Goal: Find specific fact: Find specific fact

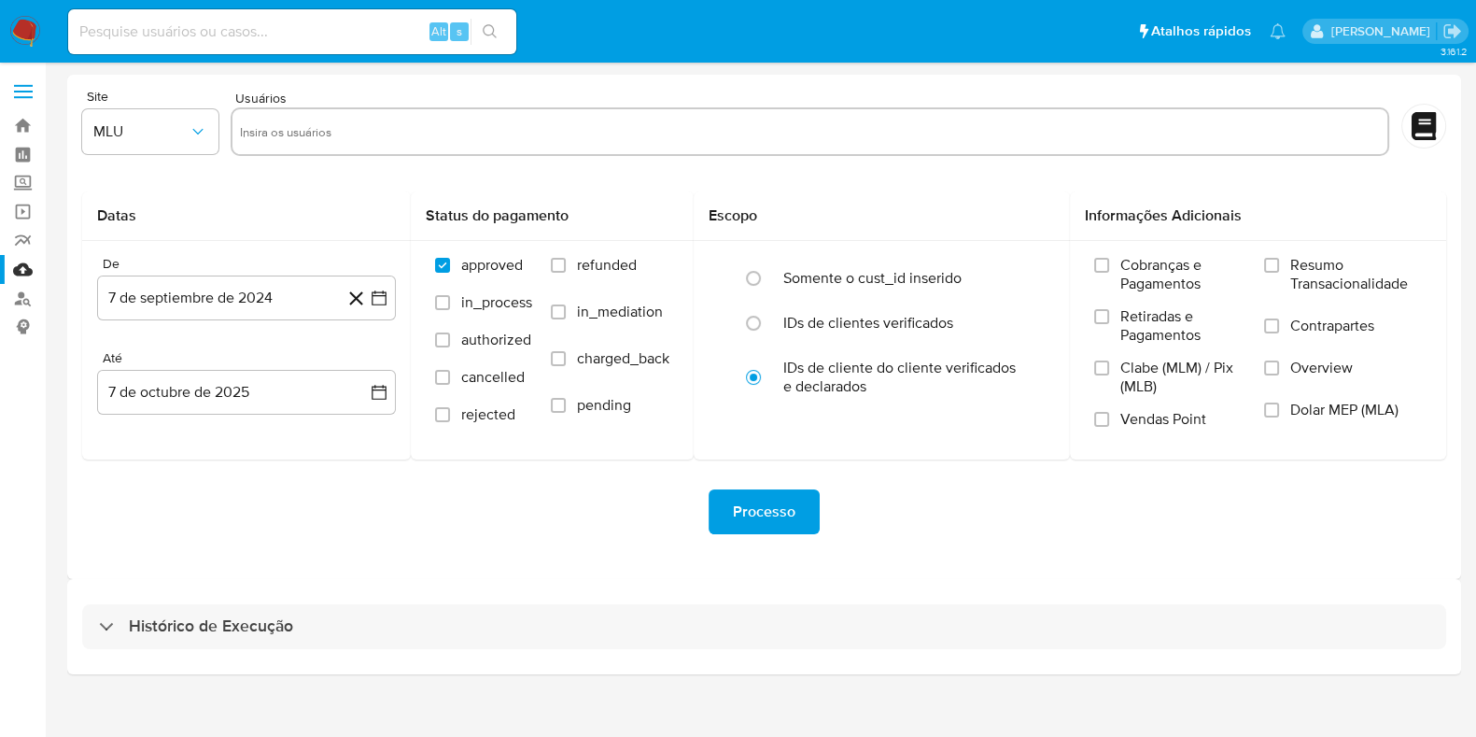
drag, startPoint x: 264, startPoint y: 632, endPoint x: 276, endPoint y: 569, distance: 63.7
click at [264, 631] on h3 "Histórico de Execução" at bounding box center [211, 626] width 164 height 22
select select "10"
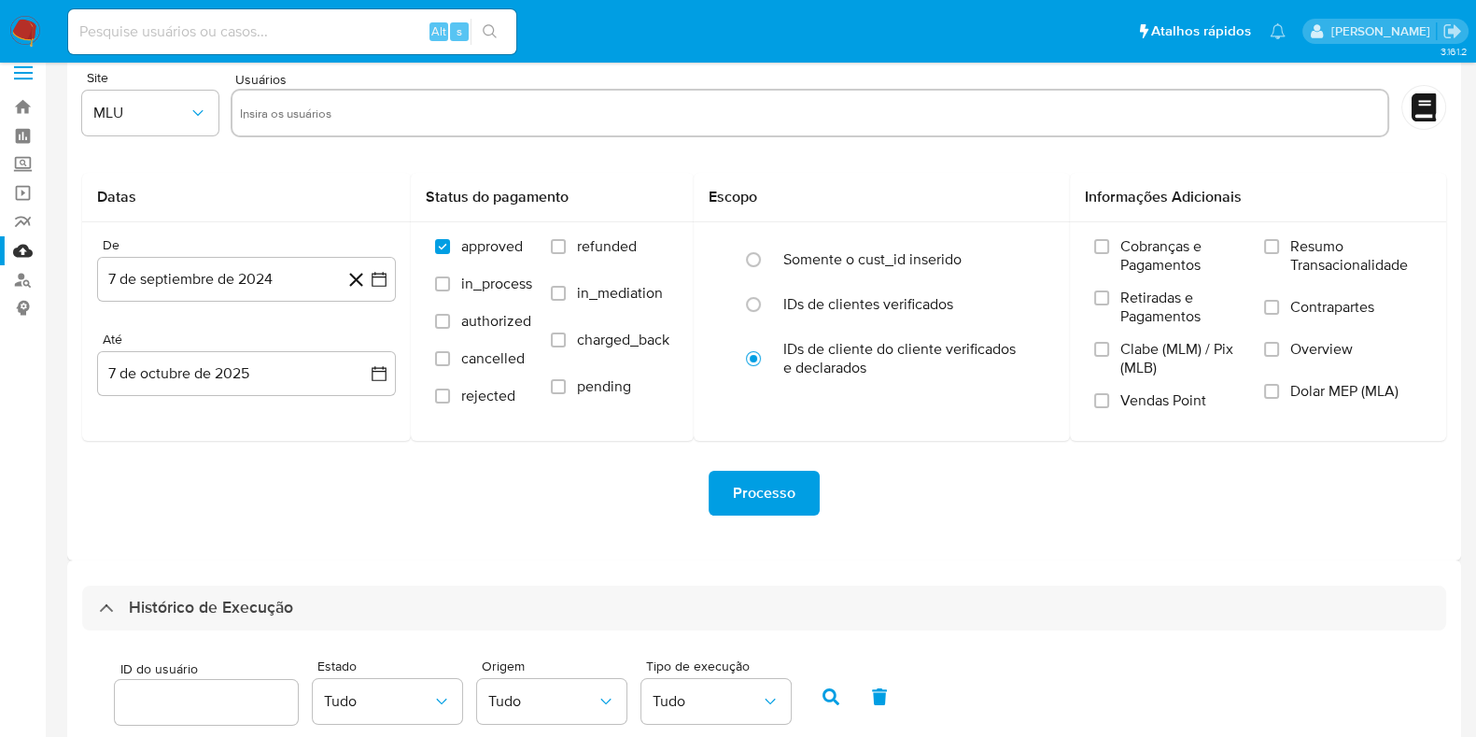
scroll to position [583, 0]
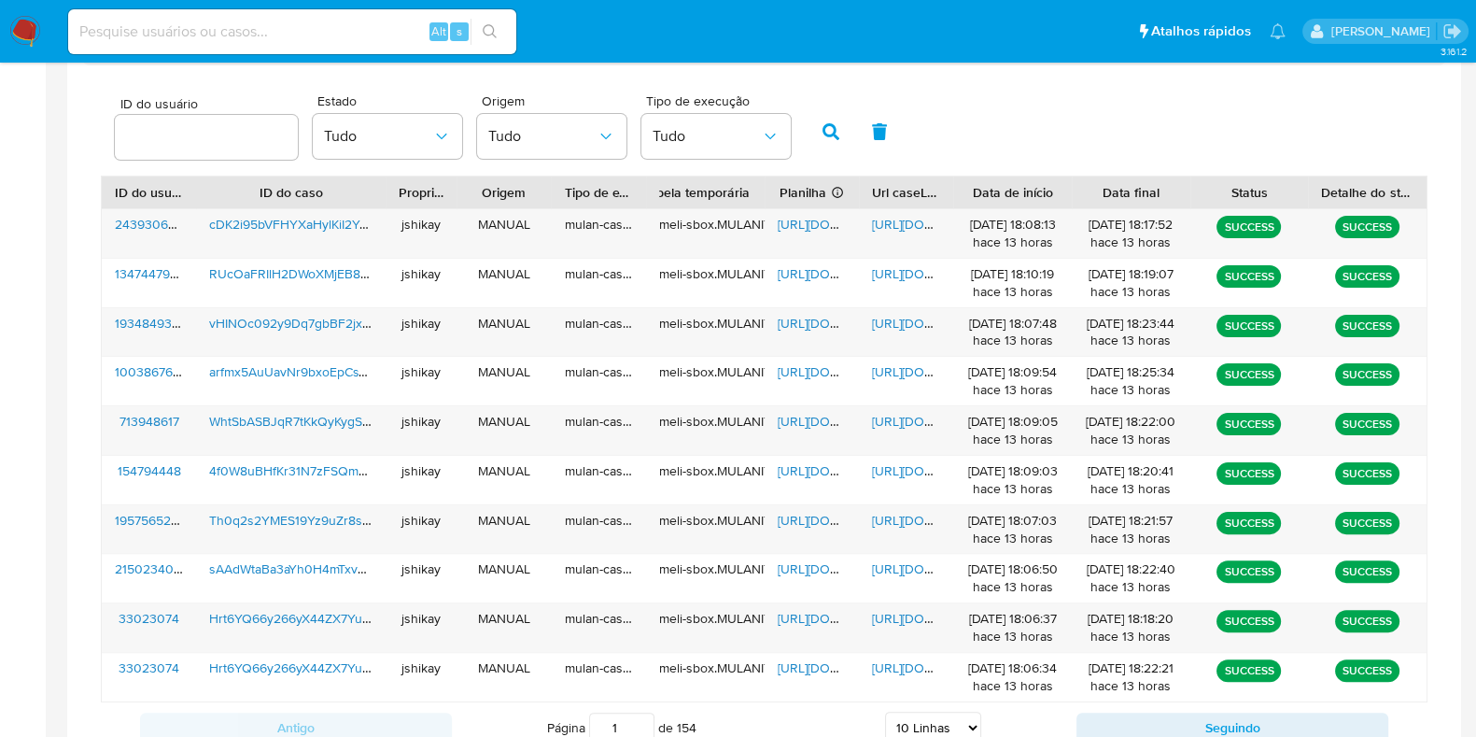
click at [990, 128] on div "ID do usuário Estado Tudo Origem Tudo Tipo de execução Tudo" at bounding box center [764, 129] width 1326 height 91
click at [833, 615] on span "https://docs.google.com/spreadsheets/d/1udiWcTINk8gZFvy9vy03lAZ7gMGKzLuZBzT-DBp…" at bounding box center [842, 618] width 129 height 19
click at [888, 613] on span "https://docs.google.com/document/d/1gOykkNUd3JZUMDc3sNJ6LWLOi5ter-ovqUimoiPgfY8…" at bounding box center [936, 618] width 129 height 19
click at [793, 216] on span "https://docs.google.com/spreadsheets/d/11viXZ43F2Hbz6fdyJbHDsJrd3P3vJU16uwH8F-d…" at bounding box center [842, 224] width 129 height 19
click at [894, 217] on span "https://docs.google.com/document/d/1bLdnI2K9ztWJ_RrV5MiwIIHC2OwNiHODNam1rPfTeMQ…" at bounding box center [936, 224] width 129 height 19
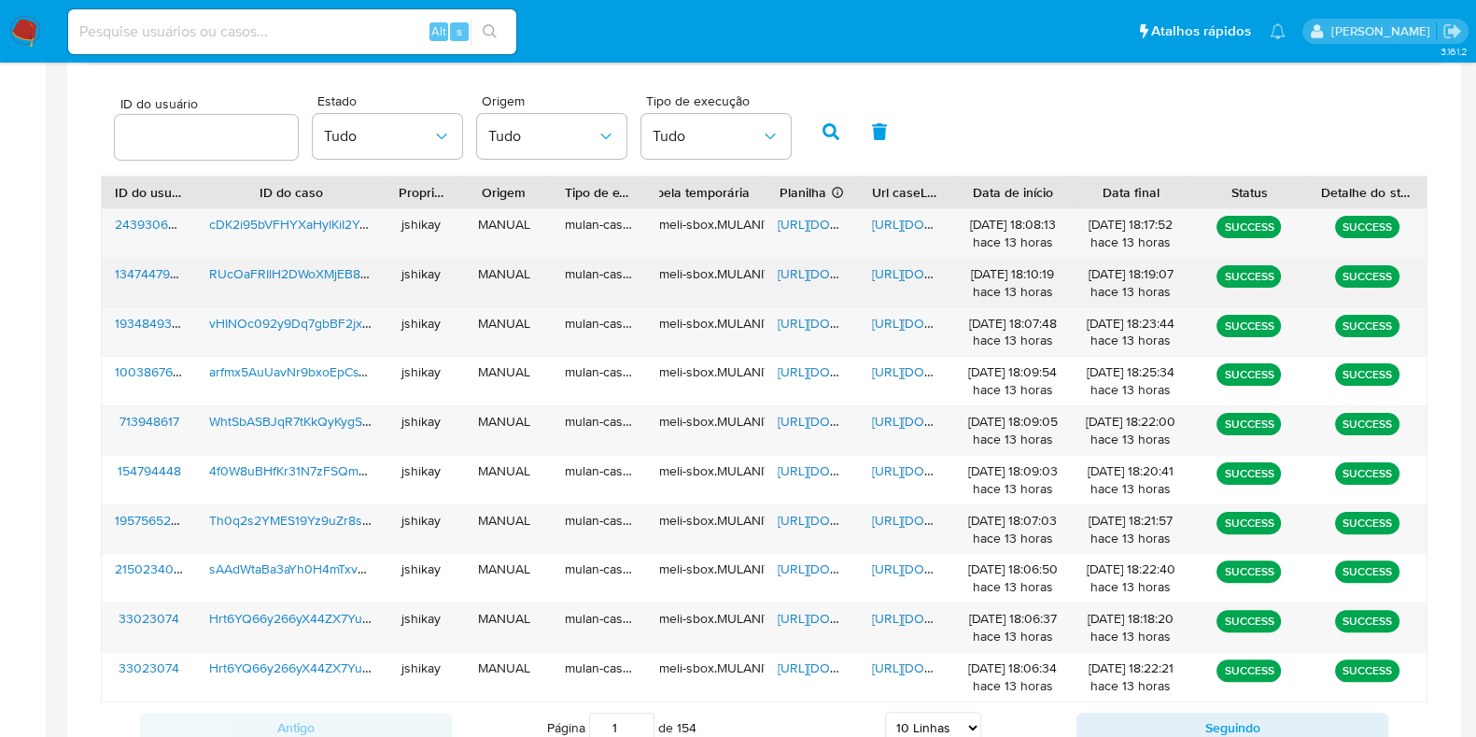
click at [799, 268] on span "https://docs.google.com/spreadsheets/d/18rrfnYrAxPY_A8yCmzqUAKLBrOLTO0hC8Tge-2k…" at bounding box center [842, 273] width 129 height 19
click at [890, 274] on span "https://docs.google.com/document/d/1zh3HLUxvcTpSnCwcNSw13AwPeMBOCfdT7PjvvgJzoKM…" at bounding box center [936, 273] width 129 height 19
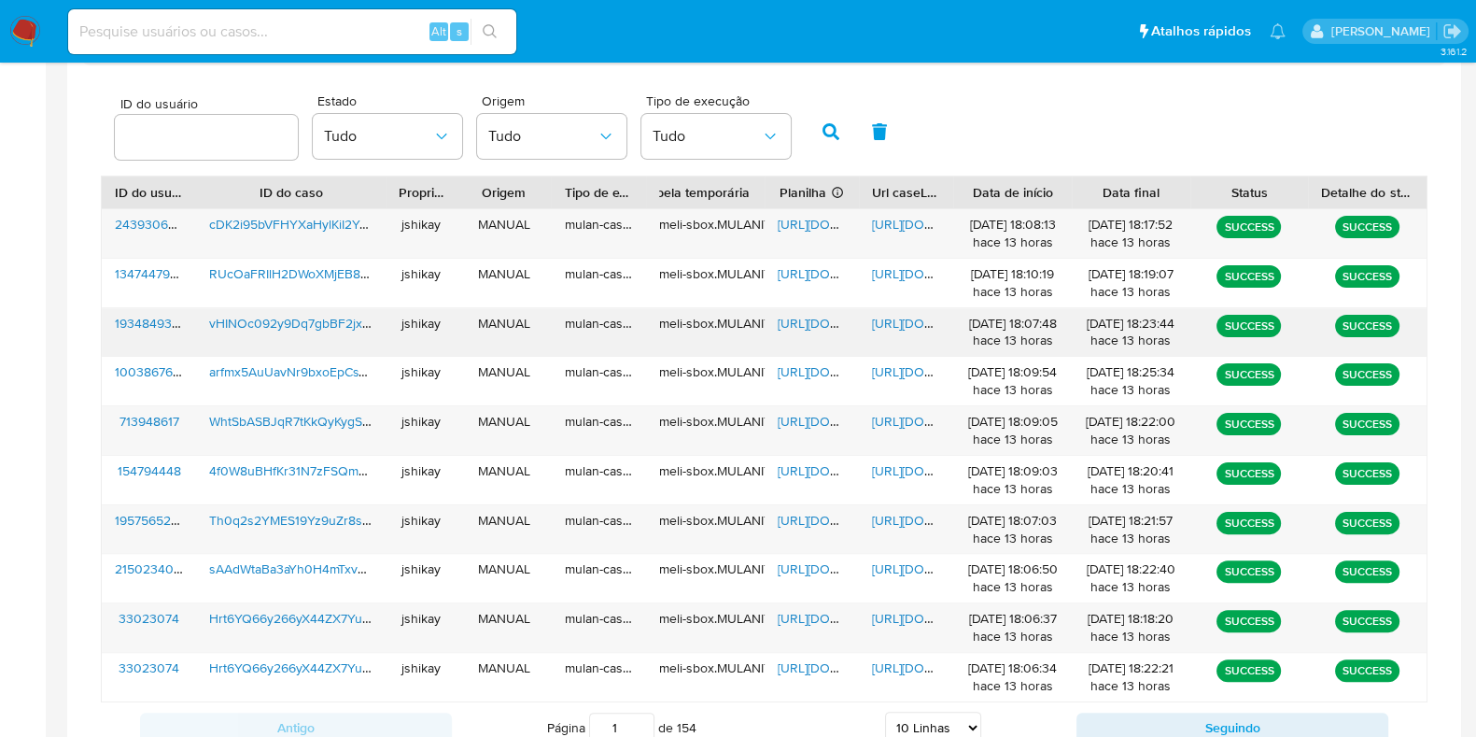
click at [803, 324] on span "https://docs.google.com/spreadsheets/d/1sv2meDiVmn6J_9R2X40JishaPVbaMAgVRu9x4q-…" at bounding box center [842, 323] width 129 height 19
click at [886, 316] on span "https://docs.google.com/document/d/1beilCshd7J2wqrSvVztYma64tuhDOPTRrTq32E6CLaU…" at bounding box center [936, 323] width 129 height 19
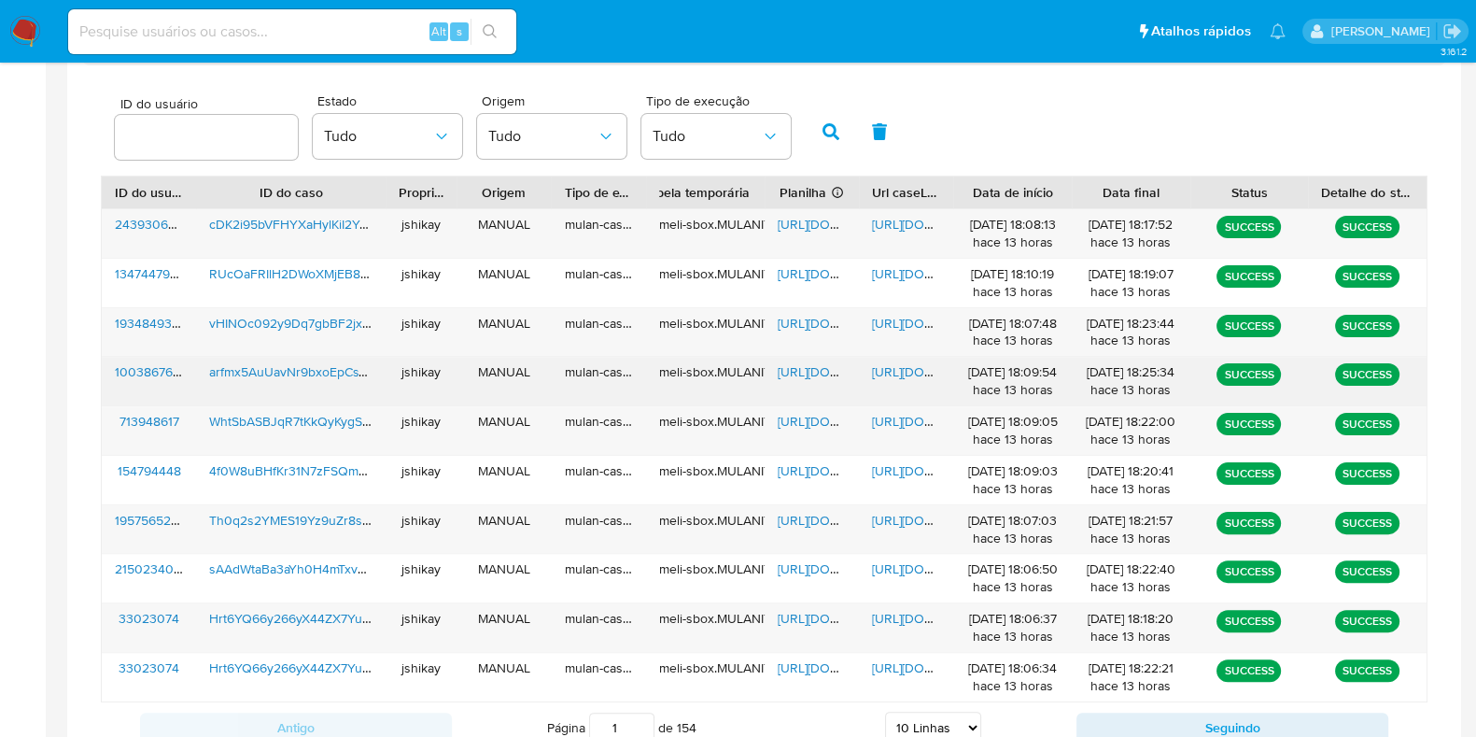
click at [804, 373] on span "https://docs.google.com/spreadsheets/d/1qXCZB4YutNwBC4c6TgN_44h2WgBdVgmoN58Z4Qy…" at bounding box center [842, 371] width 129 height 19
click at [889, 370] on span "https://docs.google.com/document/d/1PgLVI1AyLSij9nUIEwHHBdKuBmEUpA0lyfvJG_w8qvA…" at bounding box center [936, 371] width 129 height 19
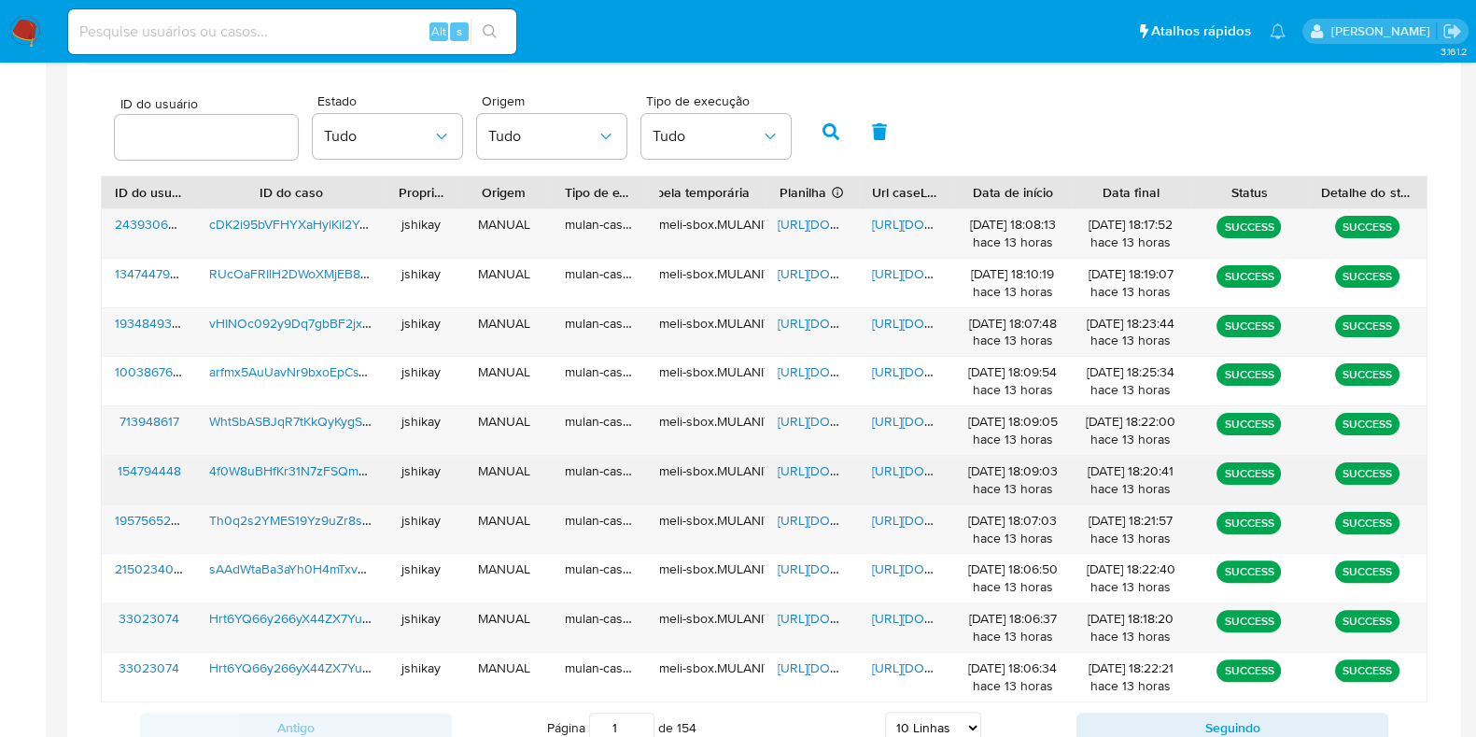
click at [794, 466] on span "https://docs.google.com/spreadsheets/d/1Tax6kQuRTPLK_z5aYk7byoUEMVtJwGAhQ3JLaN0…" at bounding box center [842, 470] width 129 height 19
click at [890, 468] on span "https://docs.google.com/document/d/1d46ftc544GwBPeC6UQPatfgyPqj2VvmRN68H6xpWzIU…" at bounding box center [936, 470] width 129 height 19
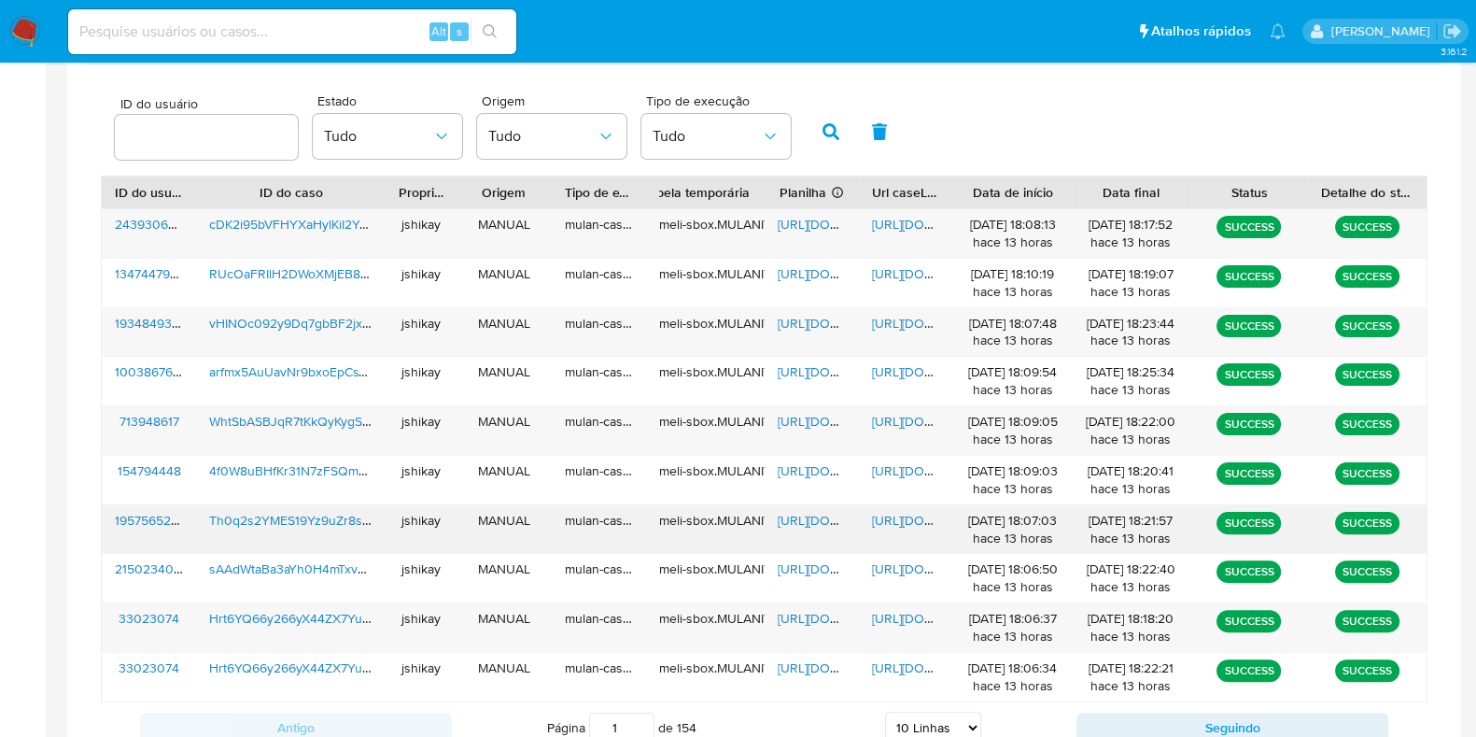
click at [798, 519] on span "https://docs.google.com/spreadsheets/d/1Ei9xtnySjMvyLLBEbJEjv5uJeD2jHiwHSJP5wx2…" at bounding box center [842, 520] width 129 height 19
click at [894, 513] on span "https://docs.google.com/document/d/16ySQTnftf1WjasKKiDopIO0GJ7OujAs7cmhE7y84ysI…" at bounding box center [936, 520] width 129 height 19
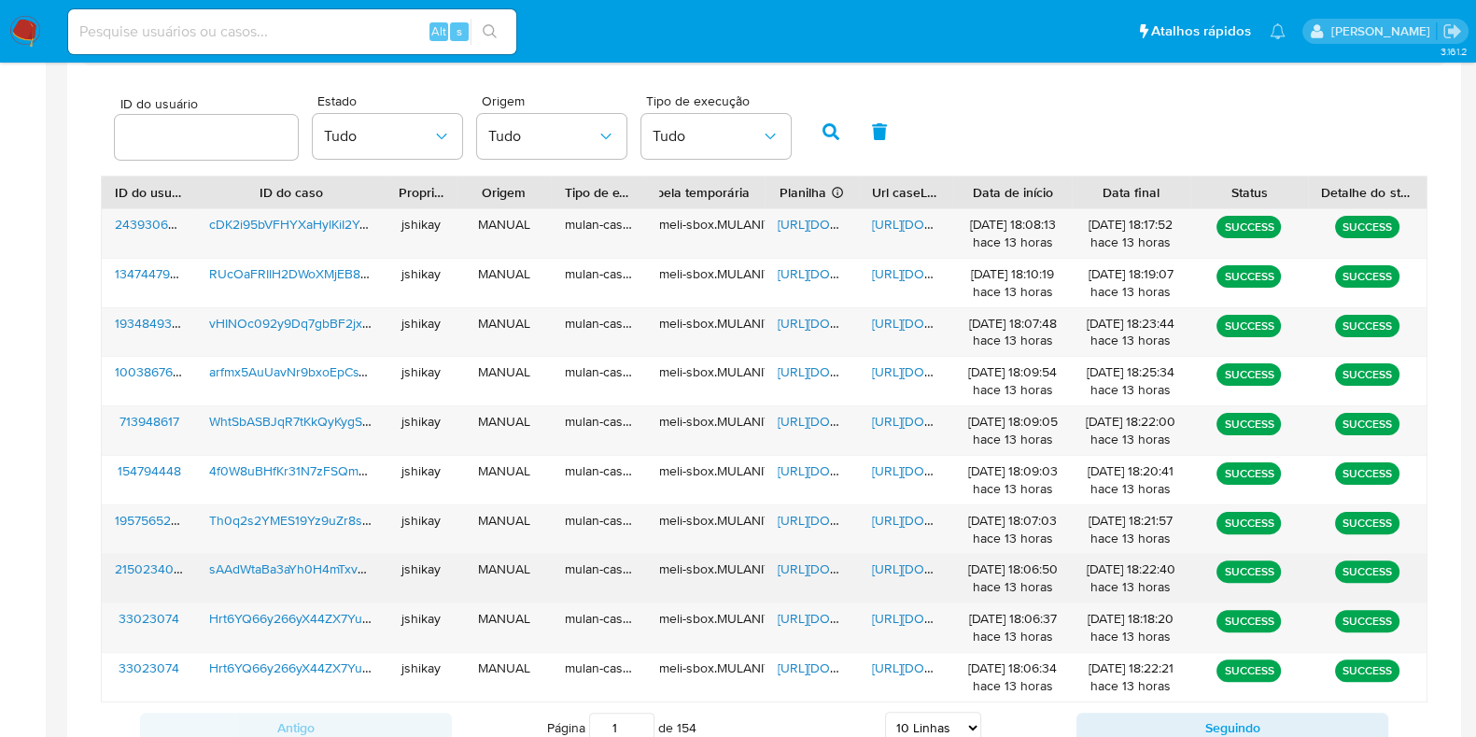
drag, startPoint x: 779, startPoint y: 558, endPoint x: 790, endPoint y: 562, distance: 10.9
click at [780, 559] on span "https://docs.google.com/spreadsheets/d/1KOv7NFKfDnxL-YnDzva2osVsd9-Obj_8Qg3s3BW…" at bounding box center [842, 568] width 129 height 19
click at [891, 568] on span "https://docs.google.com/document/d/1eDK-J8pCR7tlIRrYNv9gnIffmx5iNH2Ldmmb1f_t1Kw…" at bounding box center [936, 568] width 129 height 19
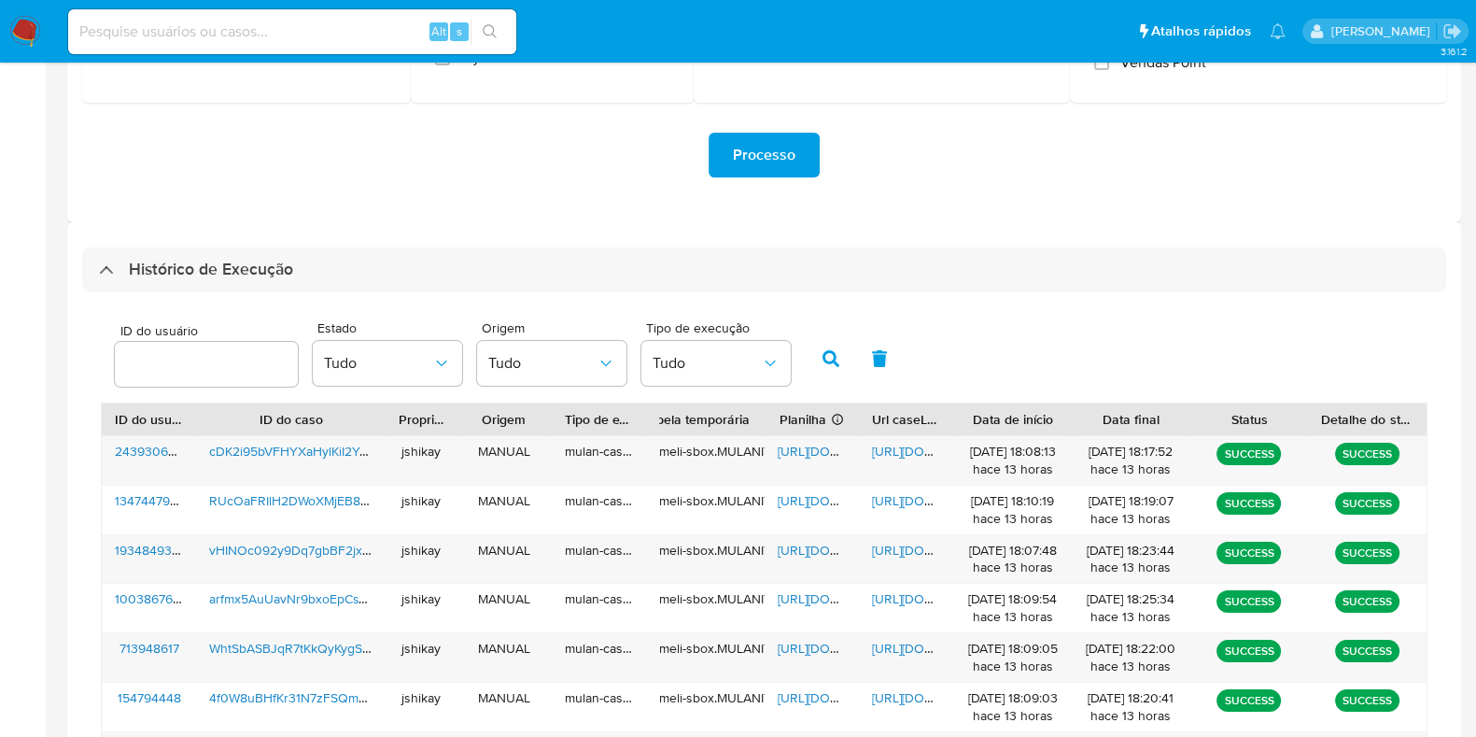
scroll to position [0, 0]
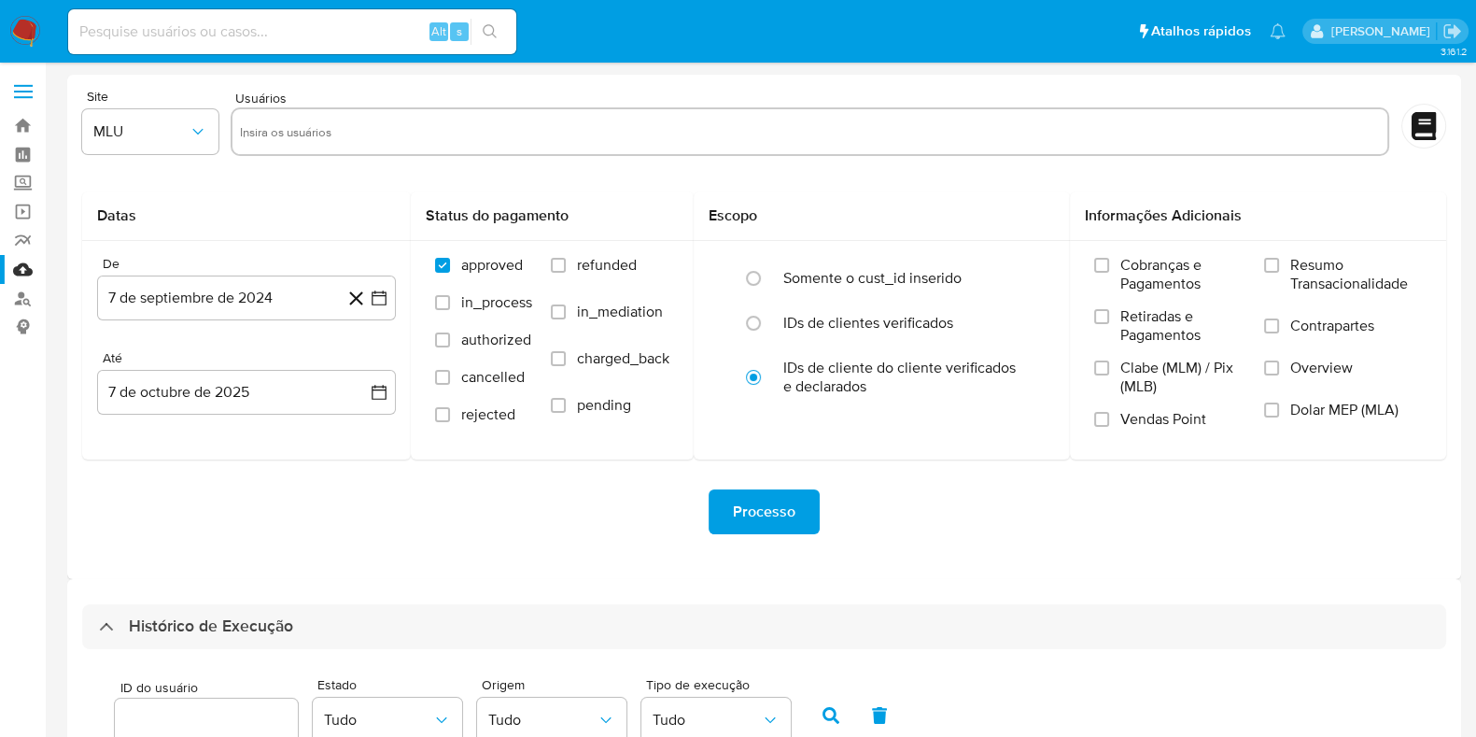
click at [25, 30] on img at bounding box center [25, 32] width 32 height 32
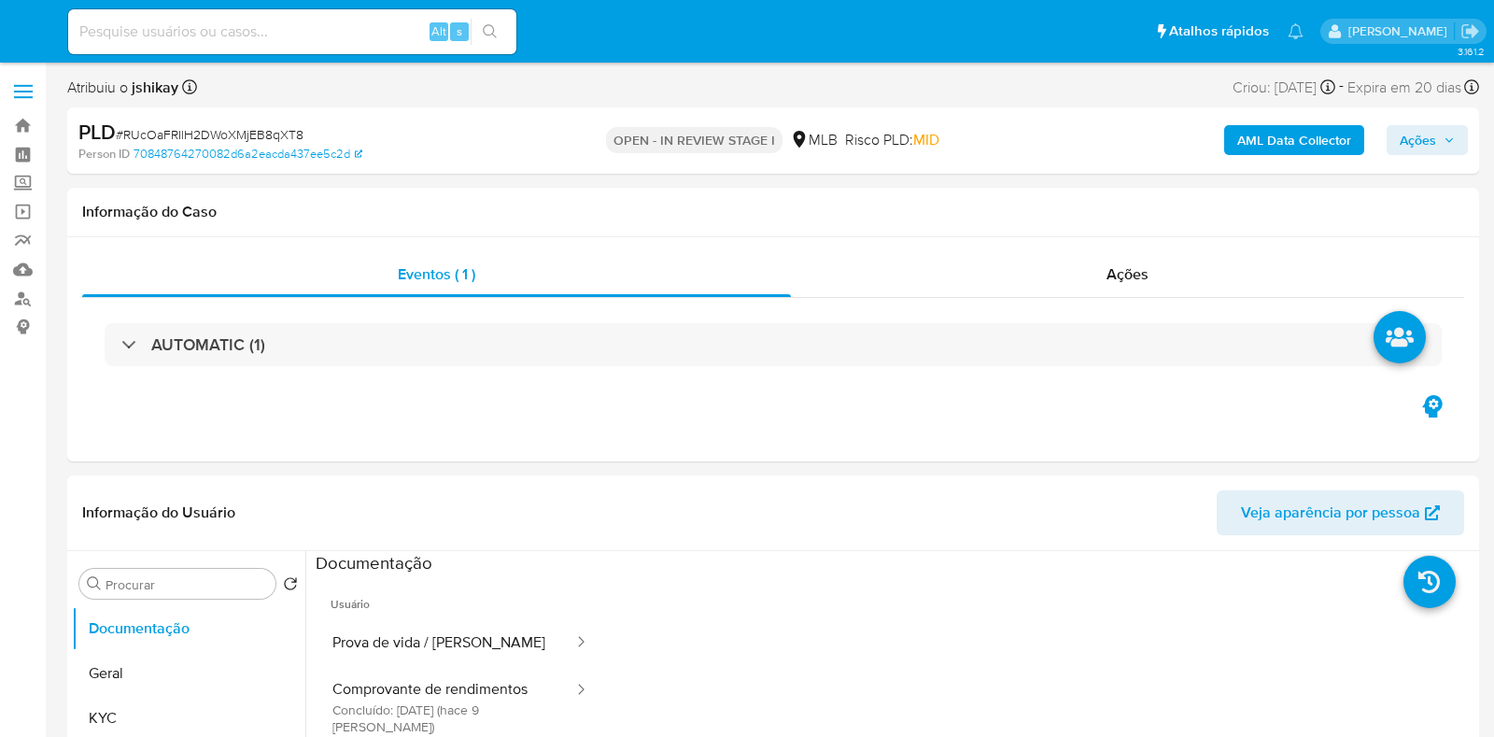
select select "10"
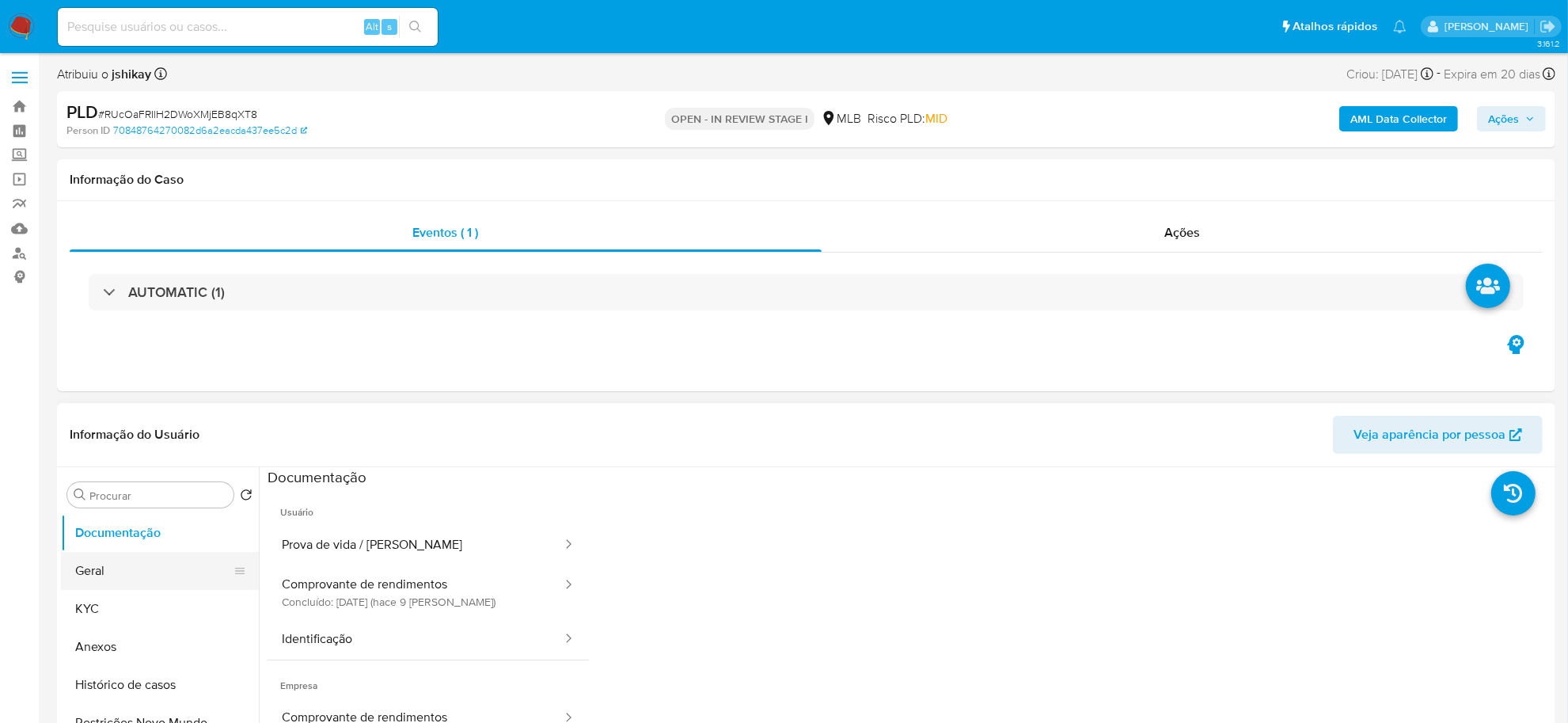
click at [157, 566] on button "Geral" at bounding box center [153, 571] width 185 height 38
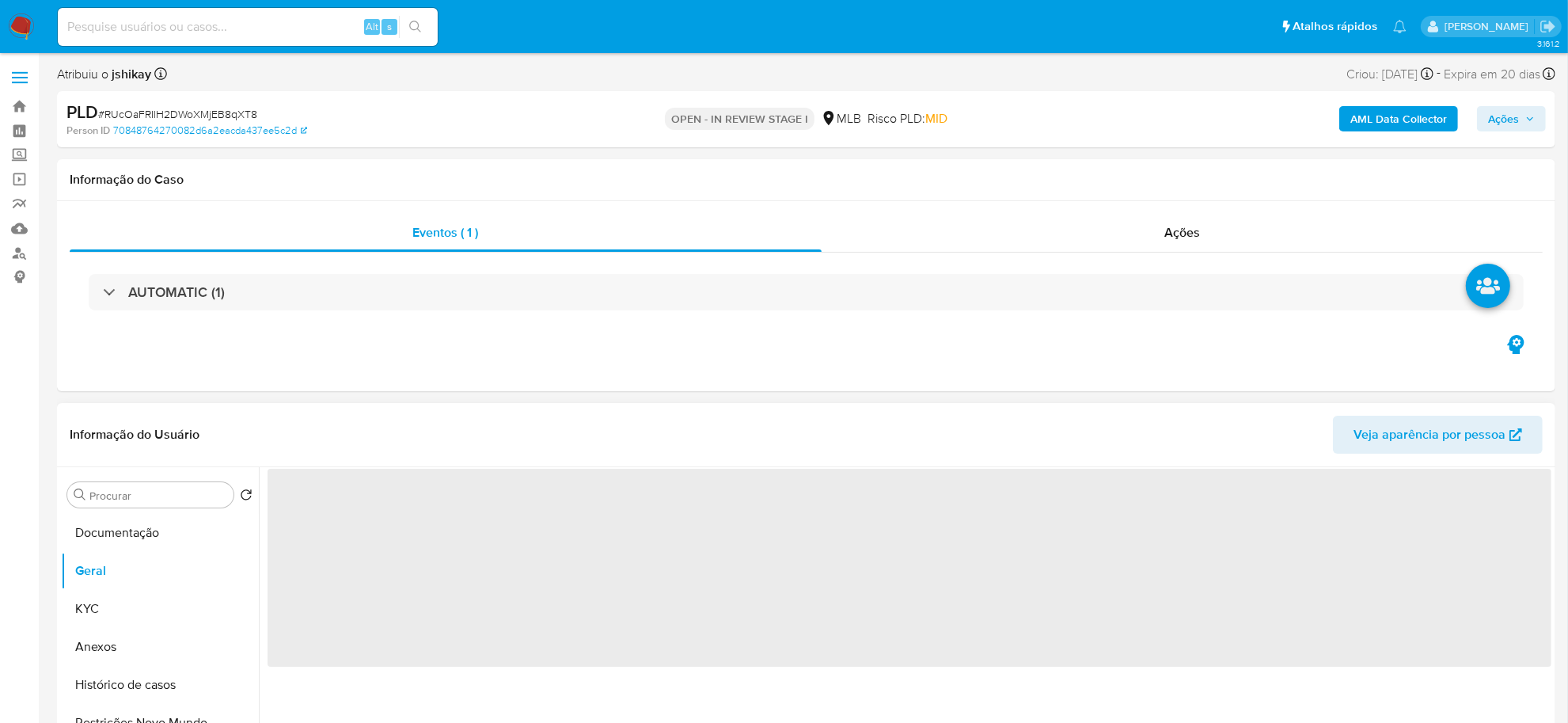
click at [339, 525] on span "‌" at bounding box center [910, 568] width 1284 height 198
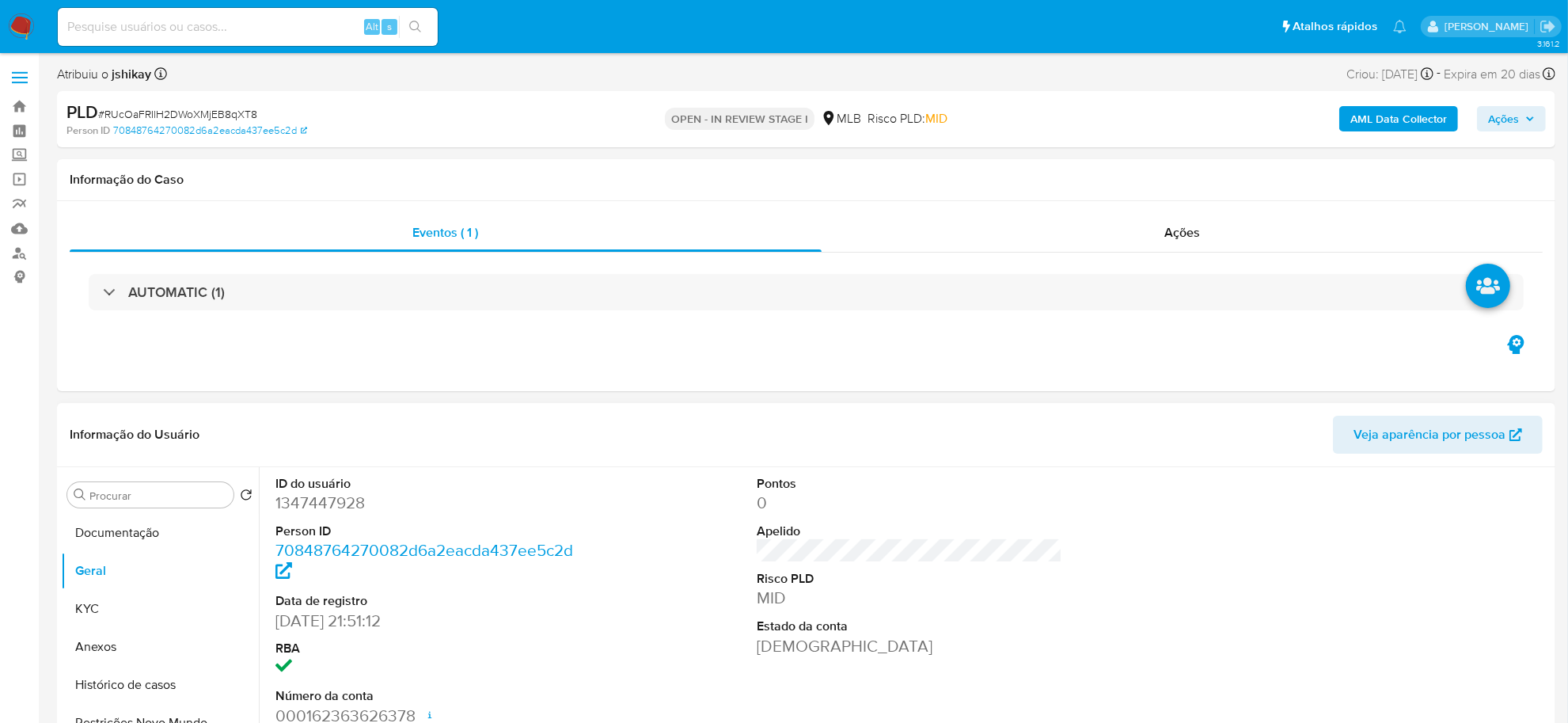
click at [338, 525] on dt "Person ID" at bounding box center [428, 531] width 305 height 18
click at [332, 508] on dd "1347447928" at bounding box center [428, 503] width 305 height 22
click at [332, 507] on dd "1347447928" at bounding box center [428, 503] width 305 height 22
copy dd "1347447928"
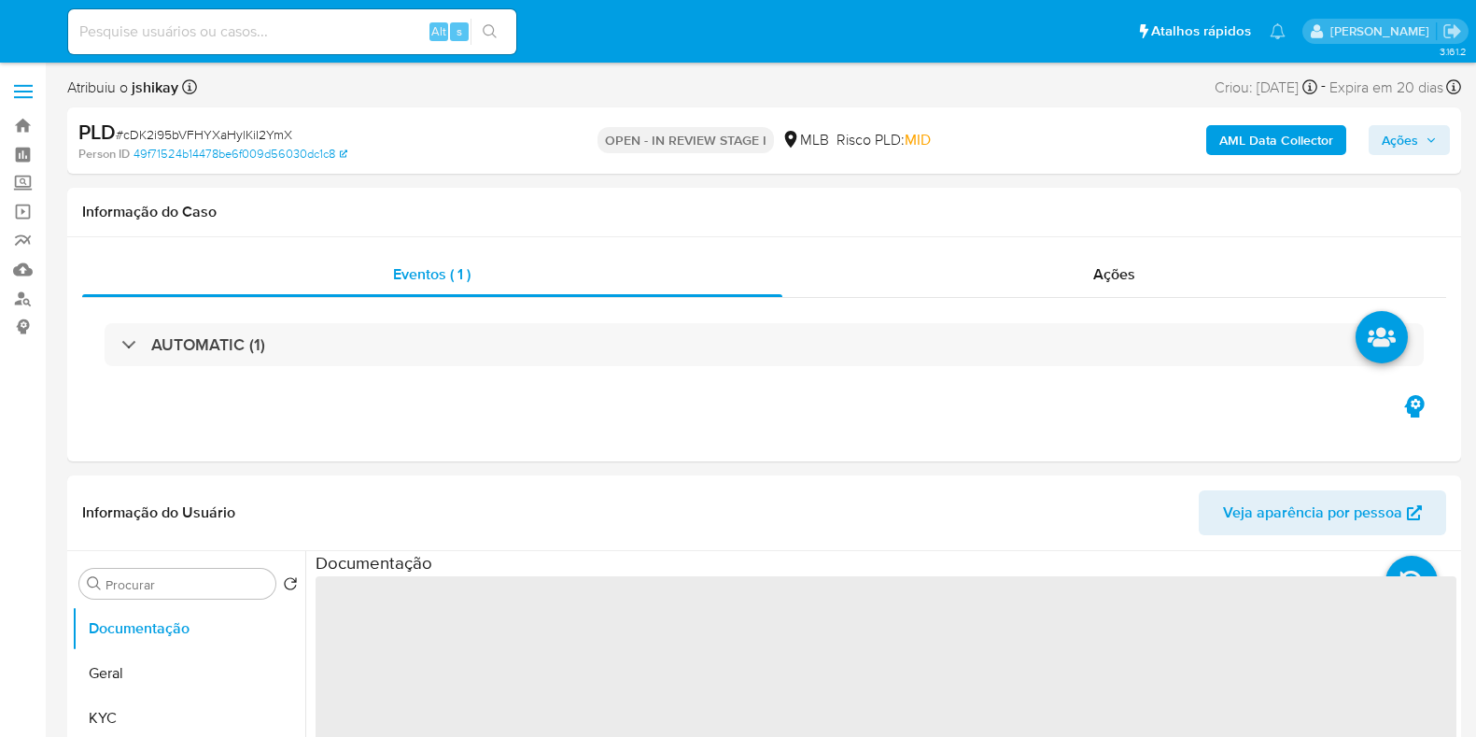
select select "10"
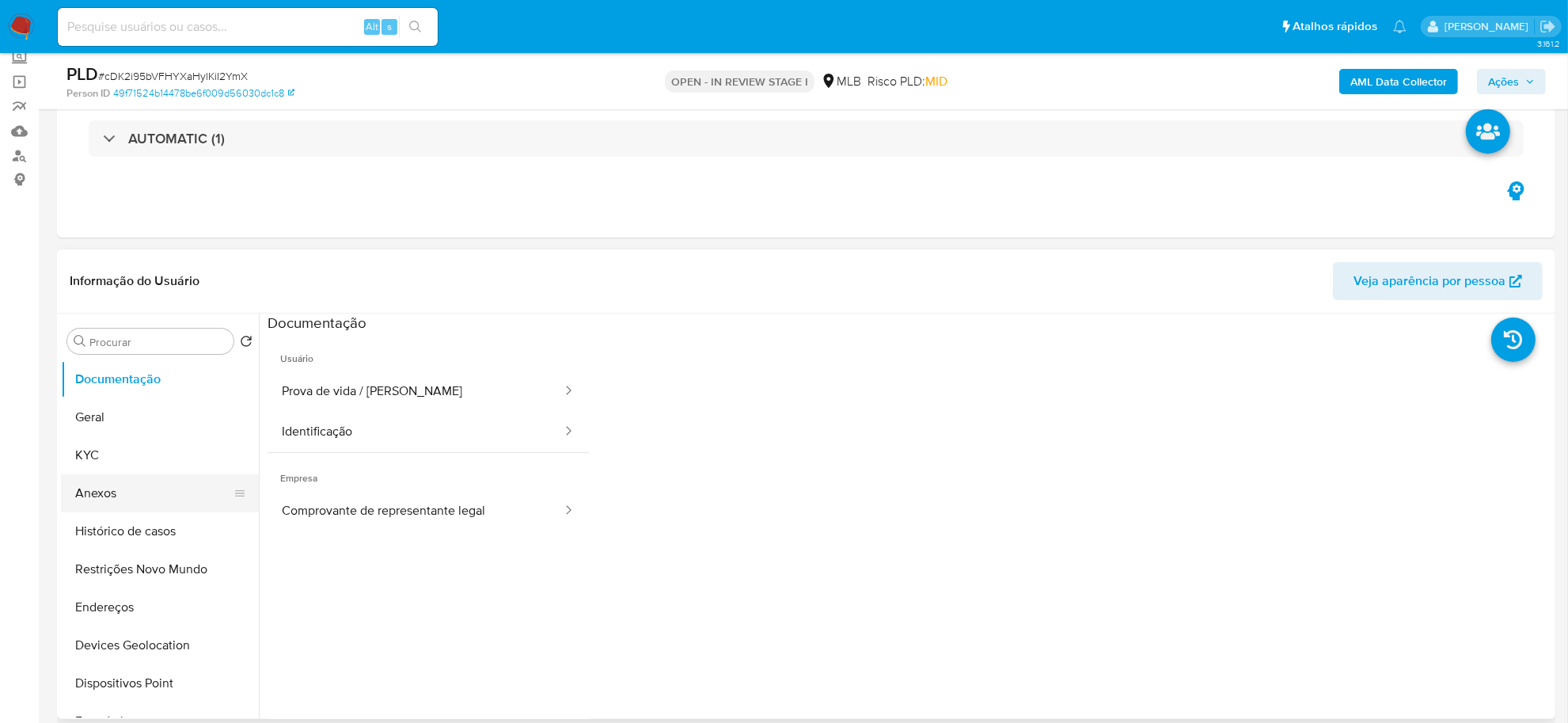
scroll to position [99, 0]
click at [121, 418] on button "Geral" at bounding box center [153, 416] width 185 height 38
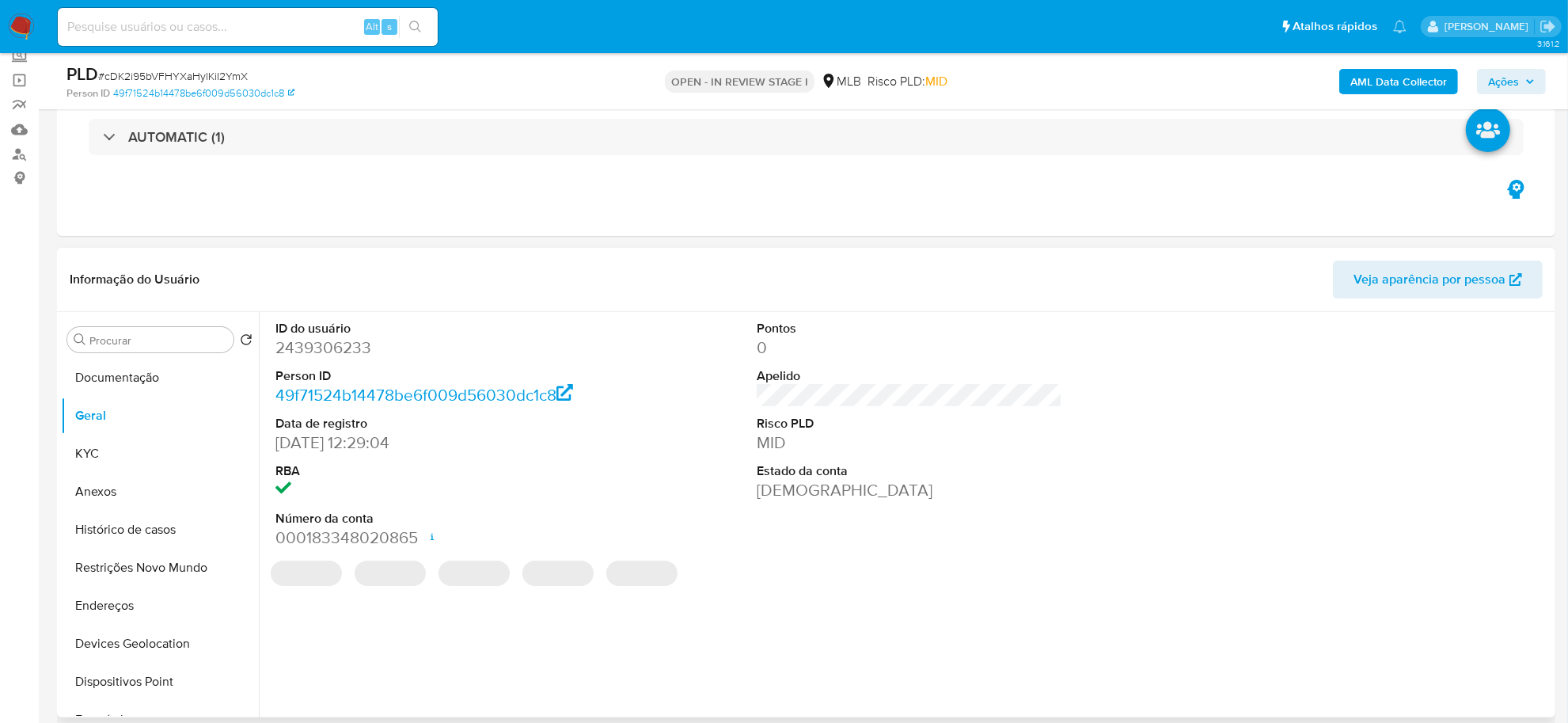
click at [333, 347] on dd "2439306233" at bounding box center [428, 348] width 305 height 22
copy dd "2439306233"
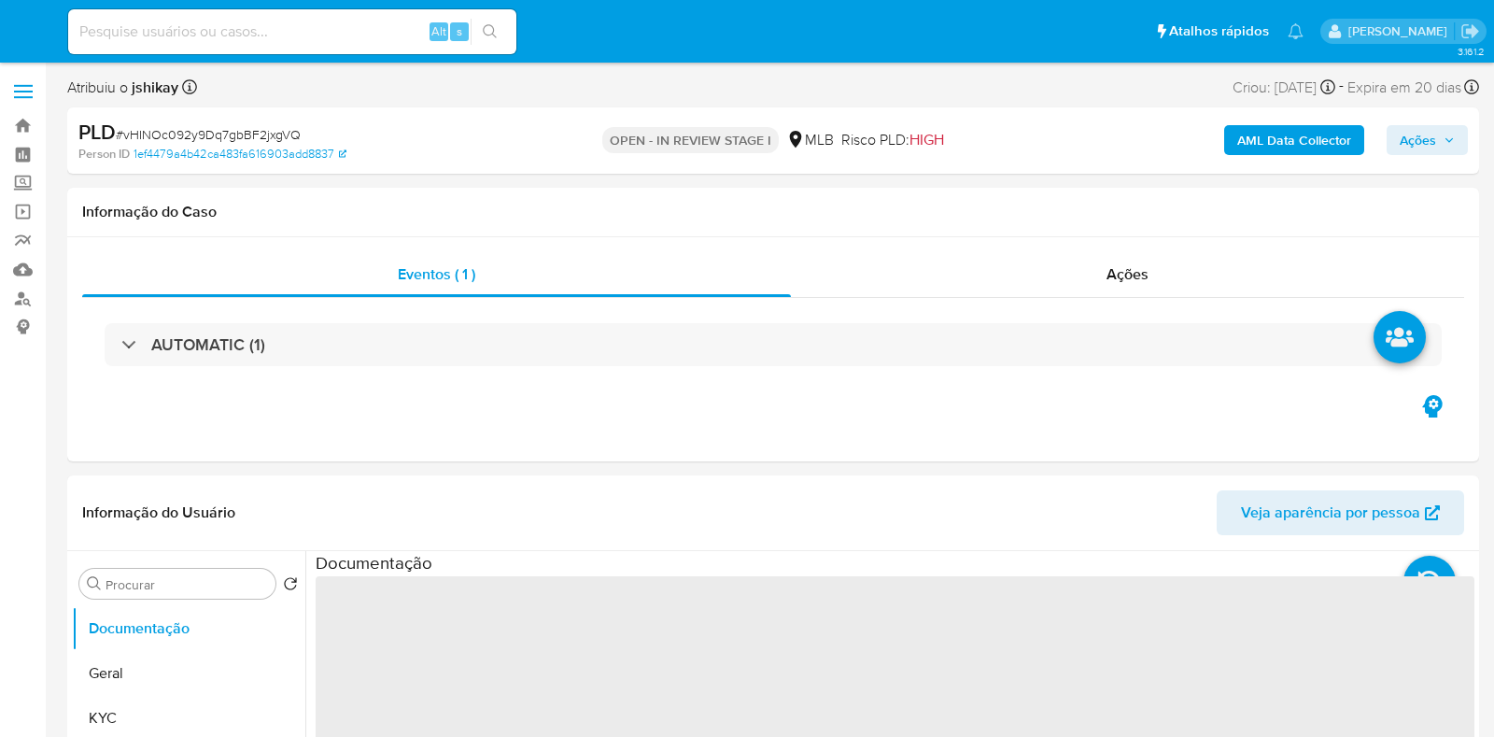
select select "10"
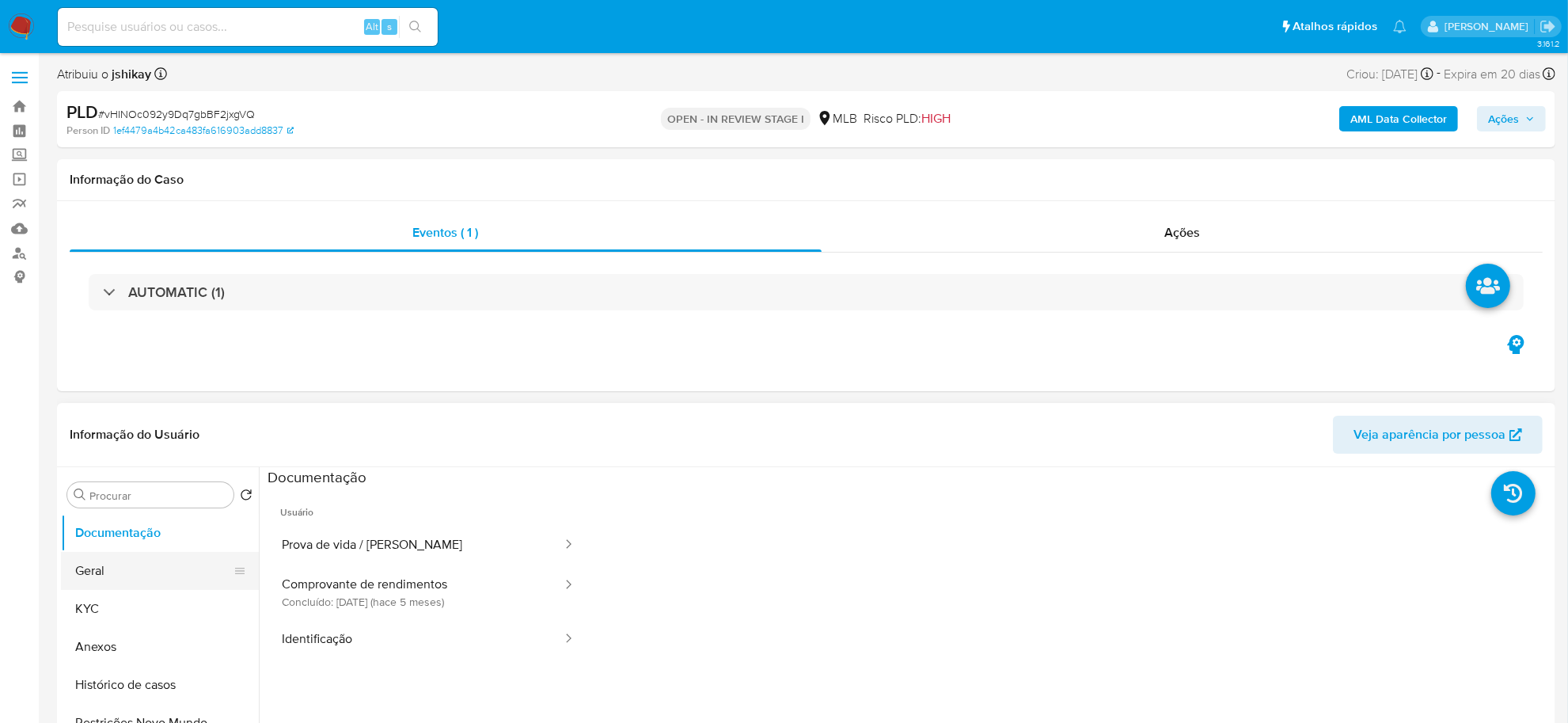
click at [126, 568] on button "Geral" at bounding box center [153, 571] width 185 height 38
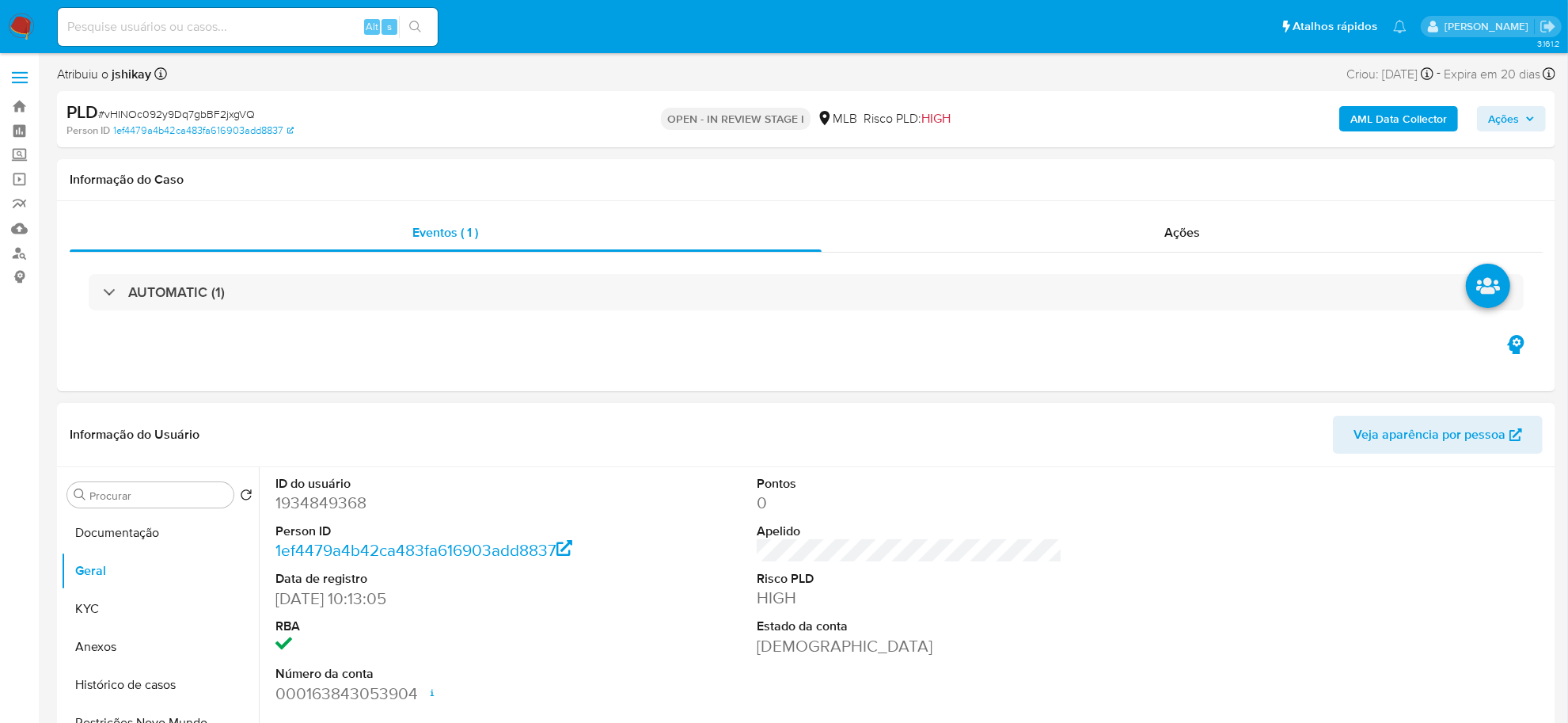
click at [299, 502] on dd "1934849368" at bounding box center [428, 503] width 305 height 22
copy dd "1934849368"
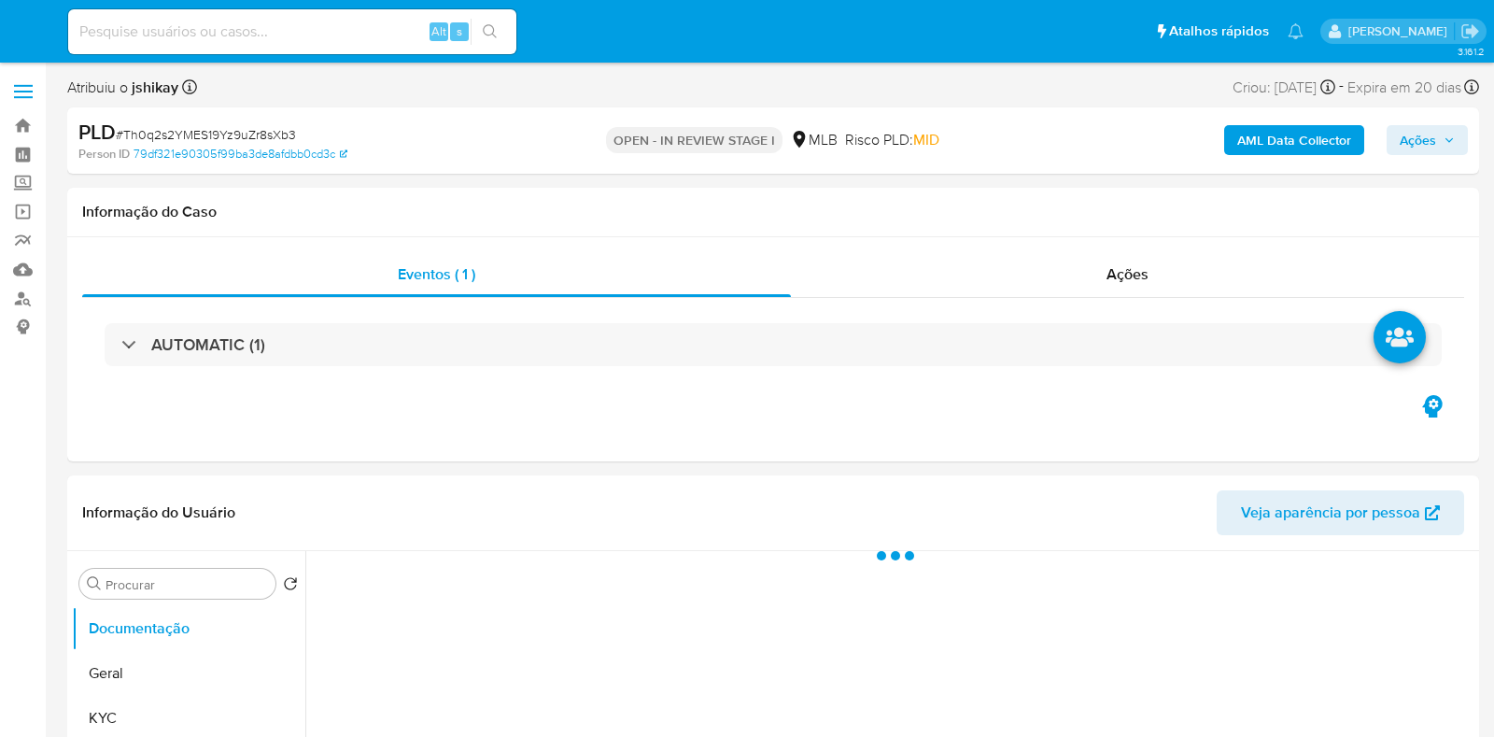
select select "10"
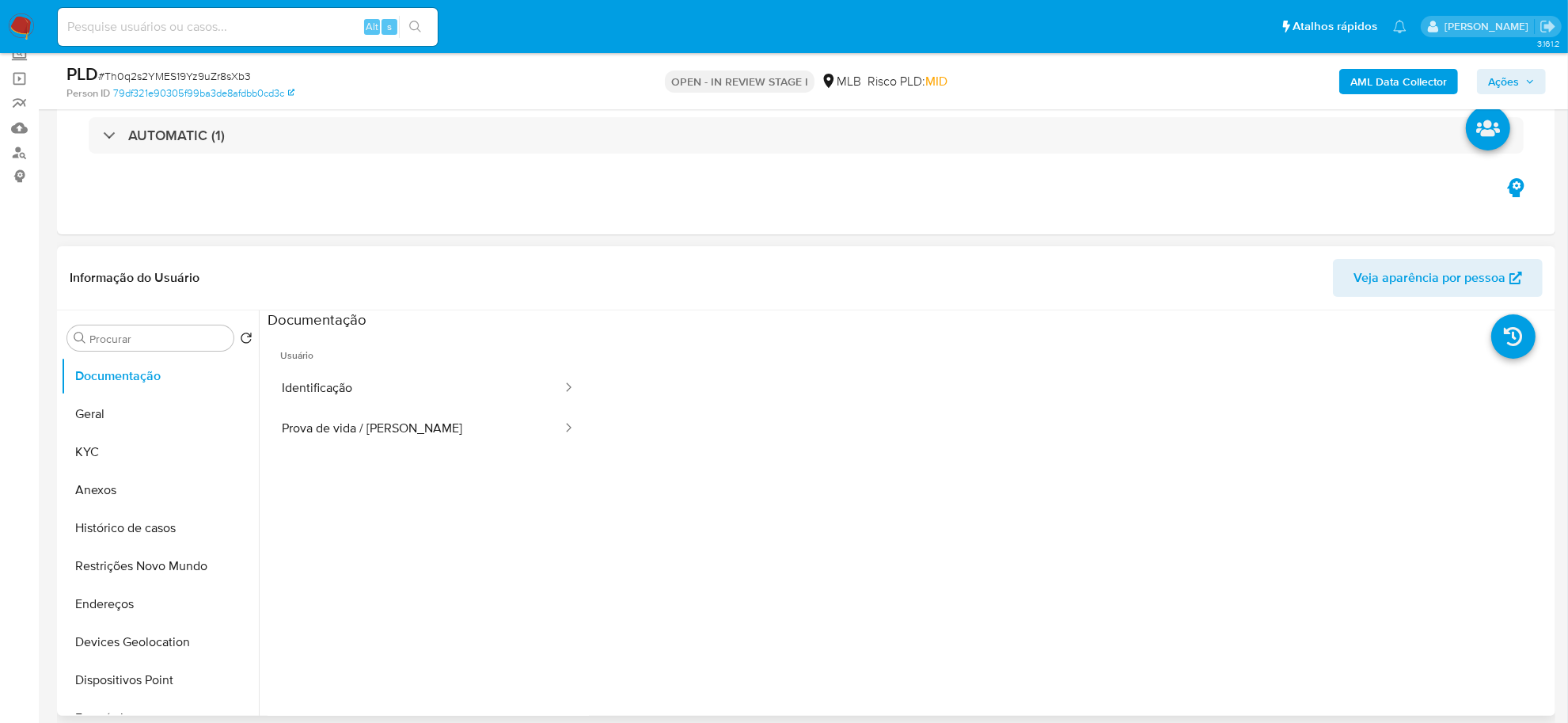
scroll to position [198, 0]
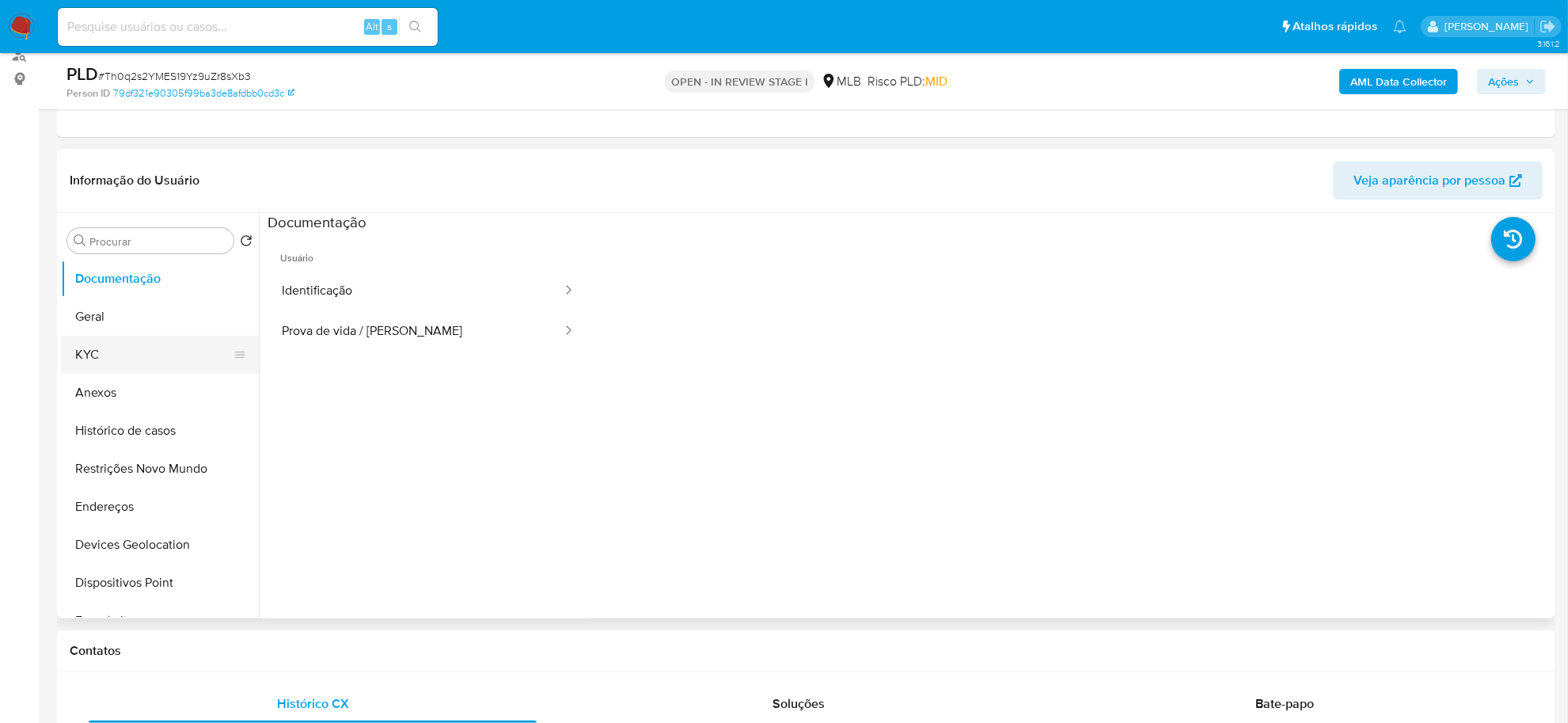
click at [176, 336] on button "KYC" at bounding box center [153, 355] width 185 height 38
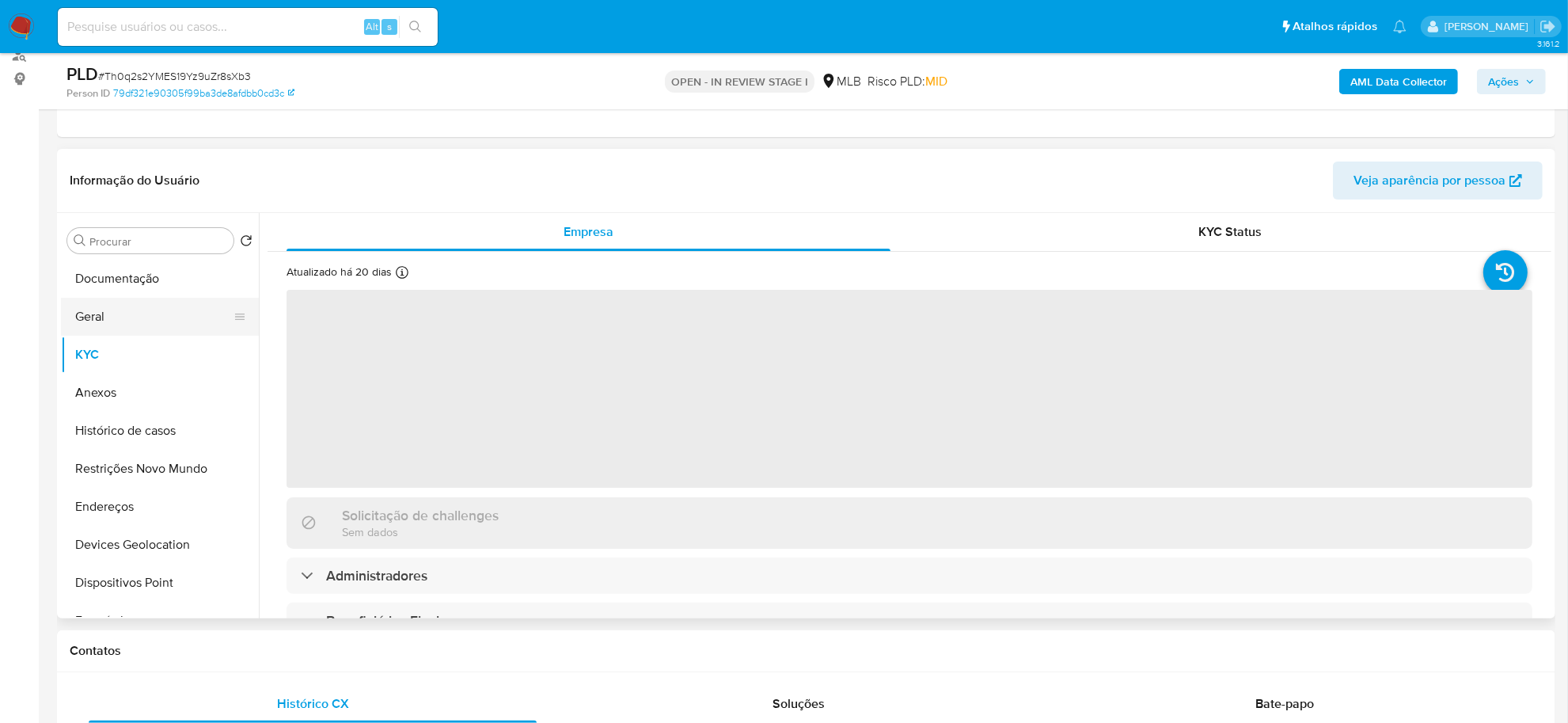
click at [182, 317] on button "Geral" at bounding box center [153, 317] width 185 height 38
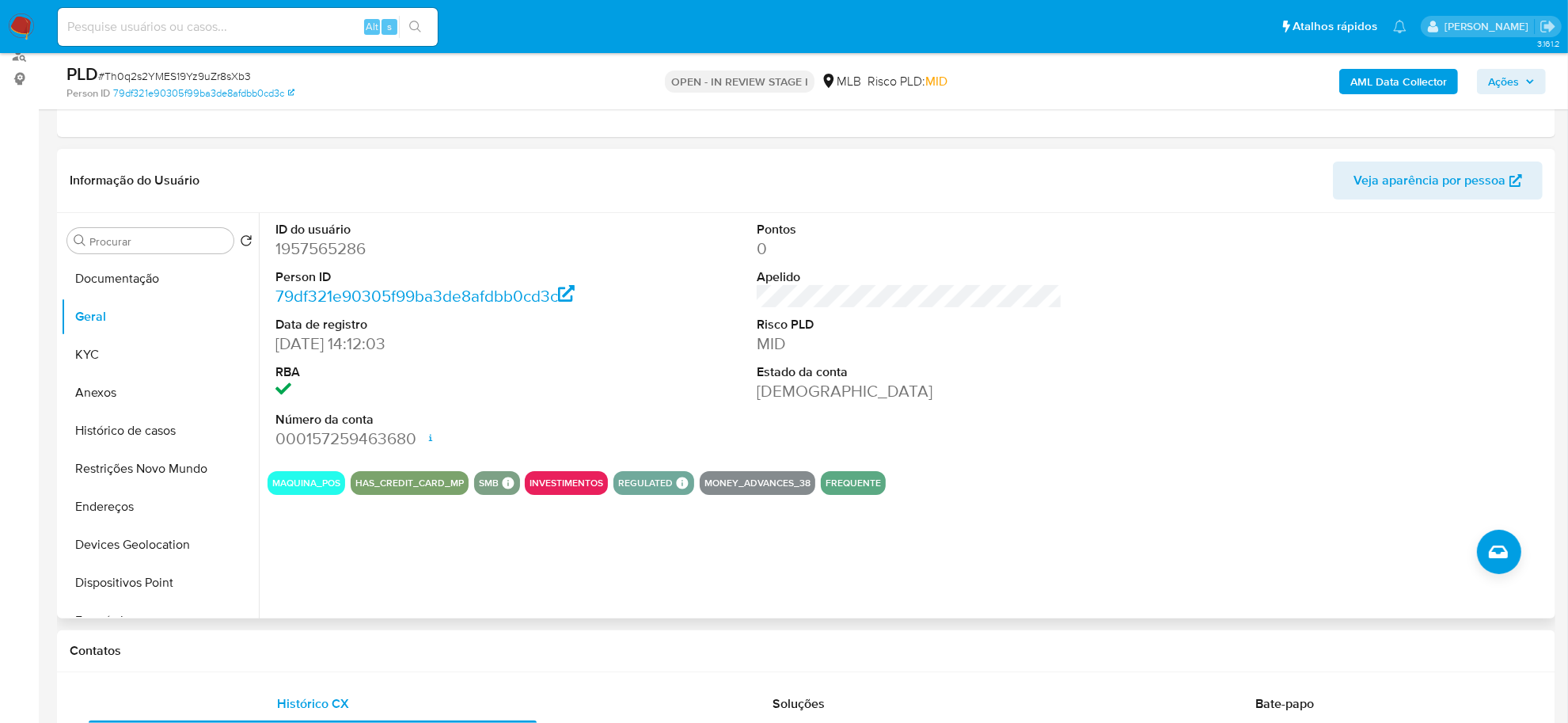
click at [345, 252] on dd "1957565286" at bounding box center [428, 249] width 305 height 22
copy dd "1957565286"
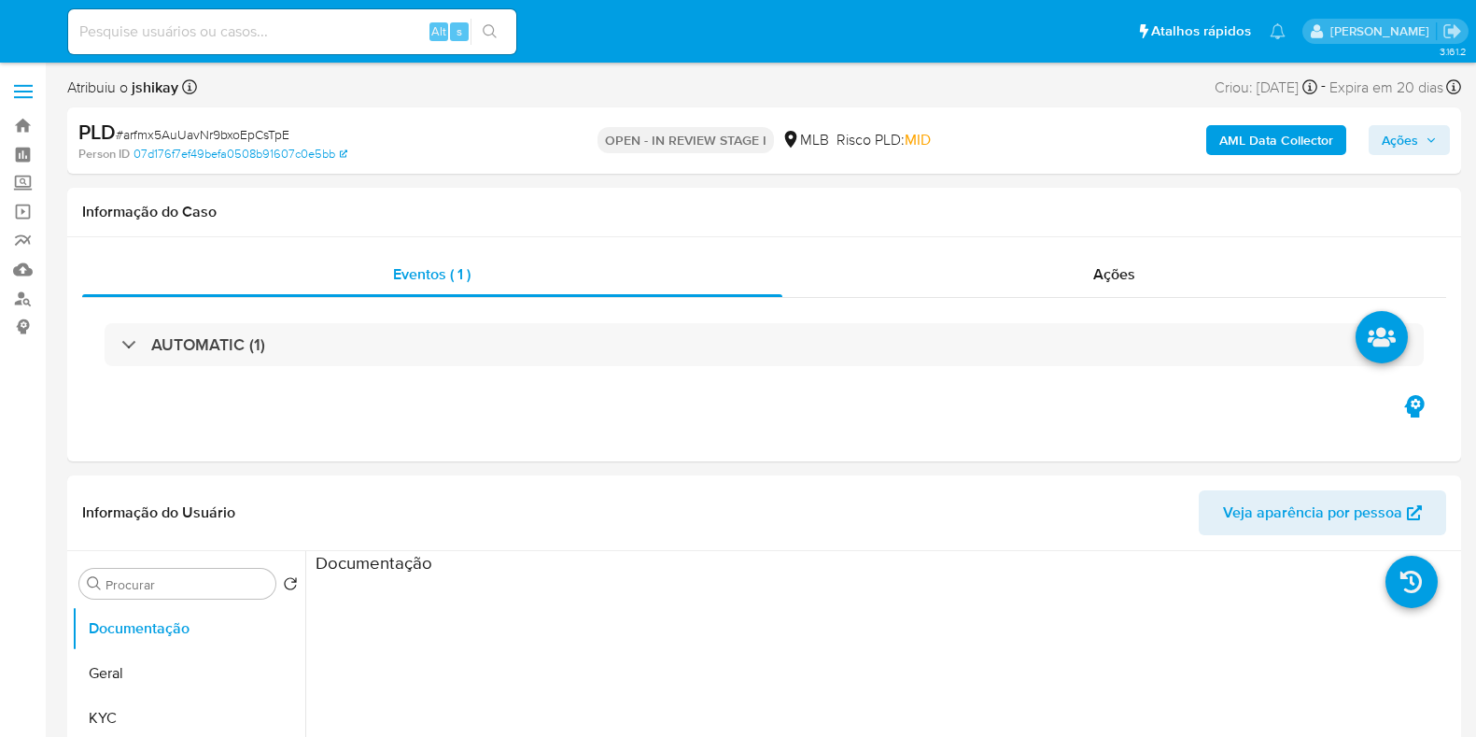
select select "10"
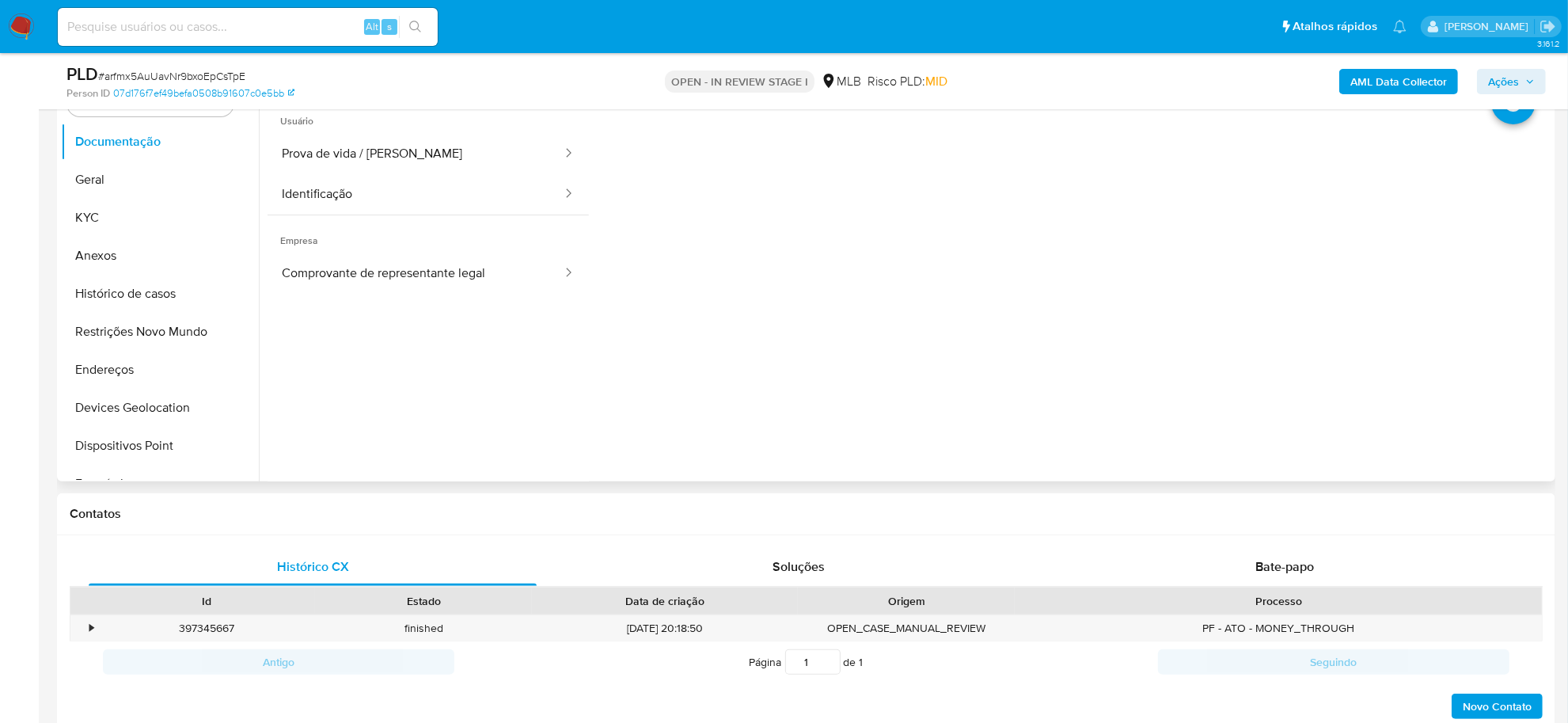
scroll to position [99, 0]
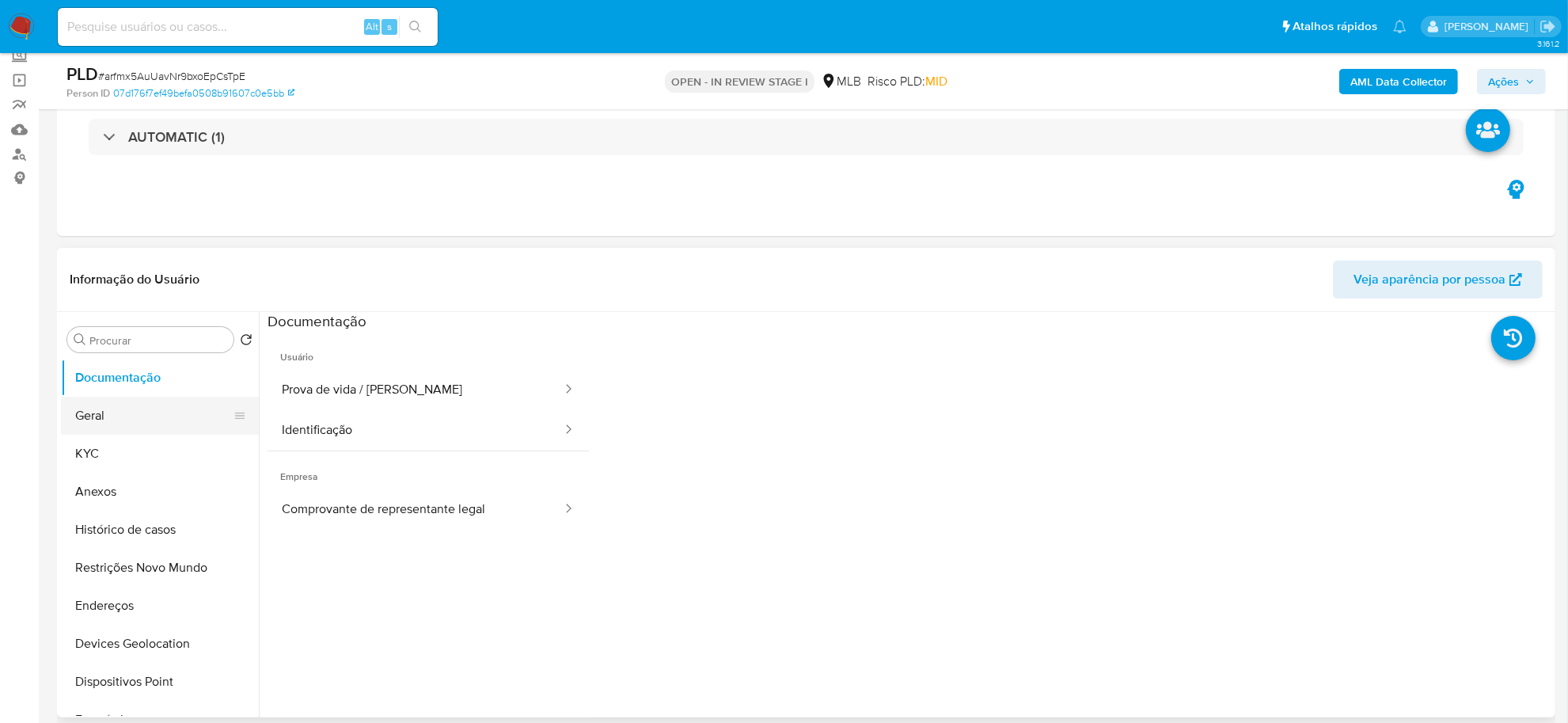
click at [153, 399] on button "Geral" at bounding box center [153, 416] width 185 height 38
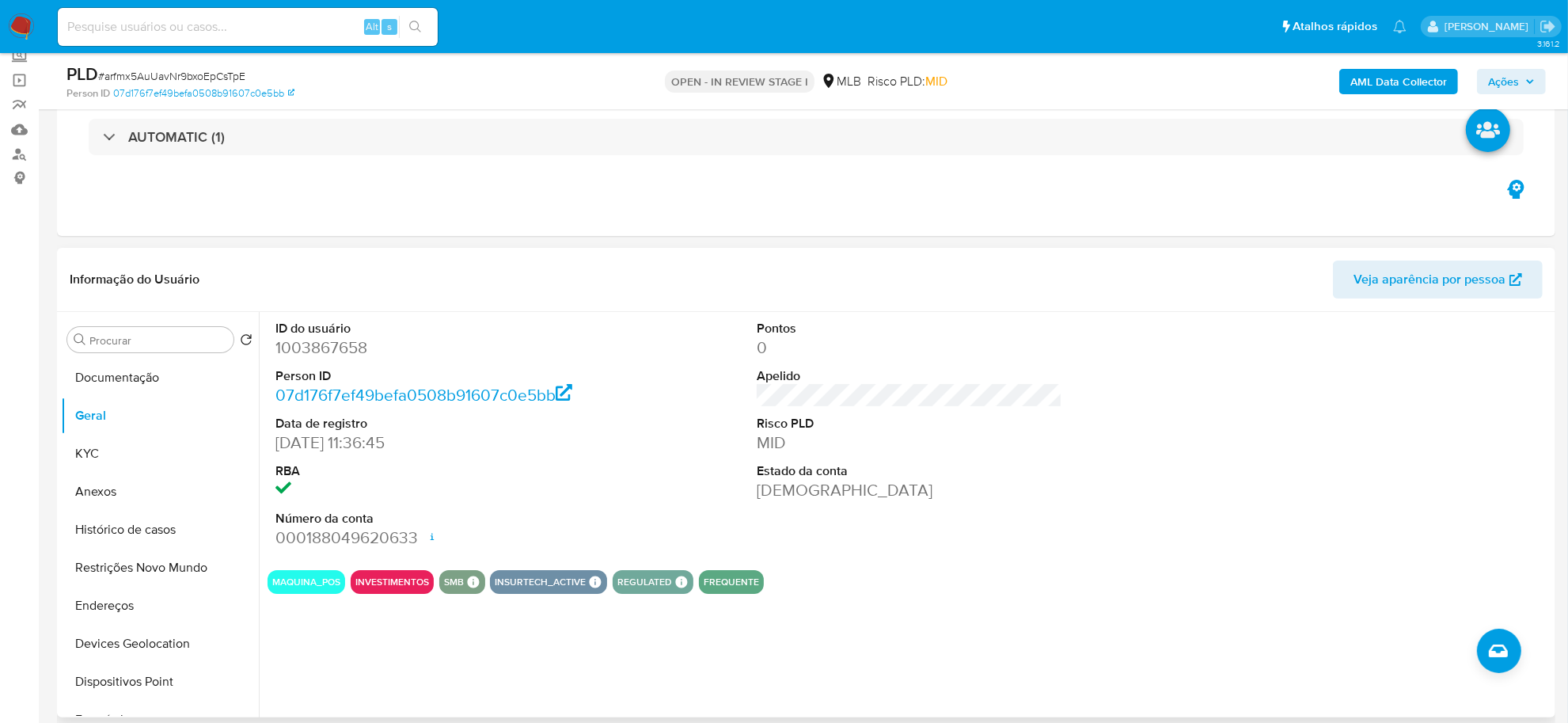
click at [334, 351] on dd "1003867658" at bounding box center [428, 348] width 305 height 22
copy dd "1003867658"
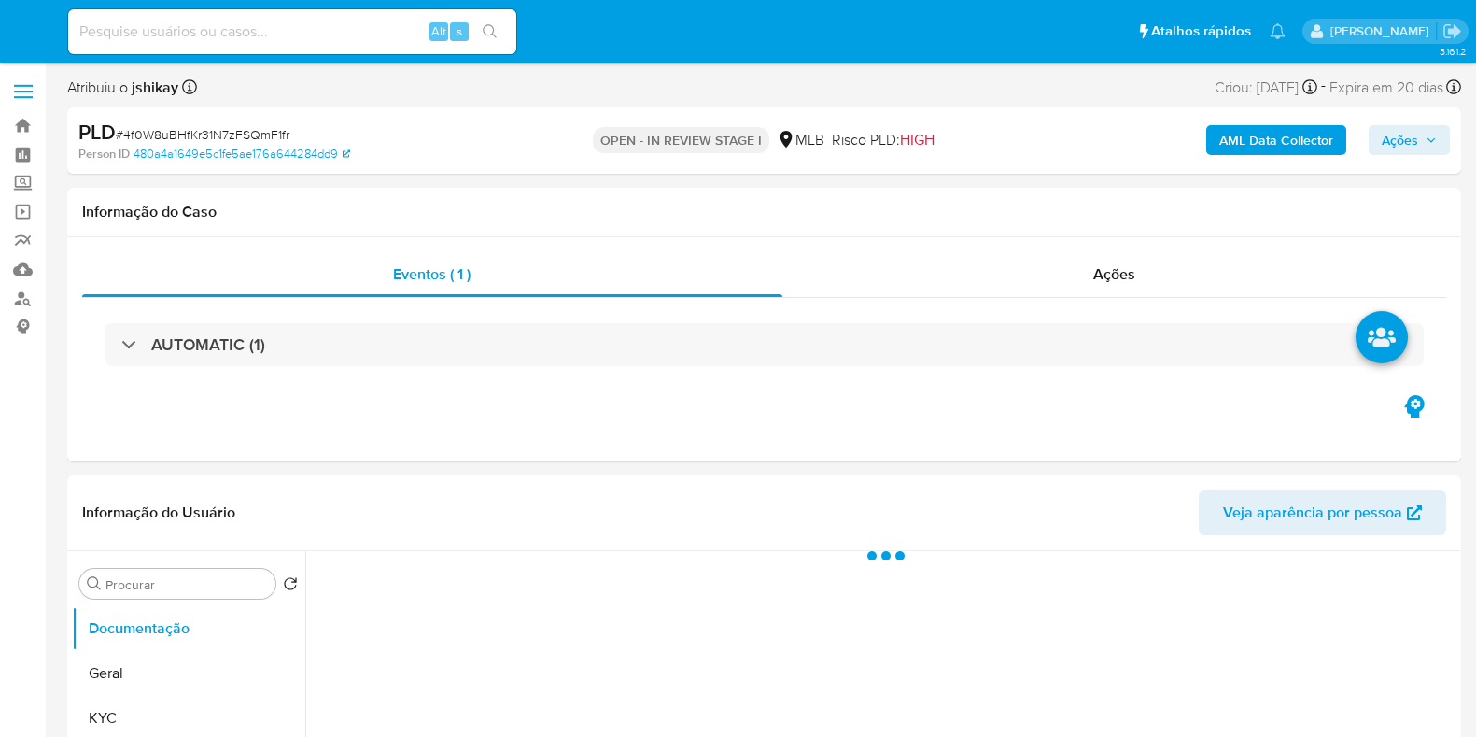
select select "10"
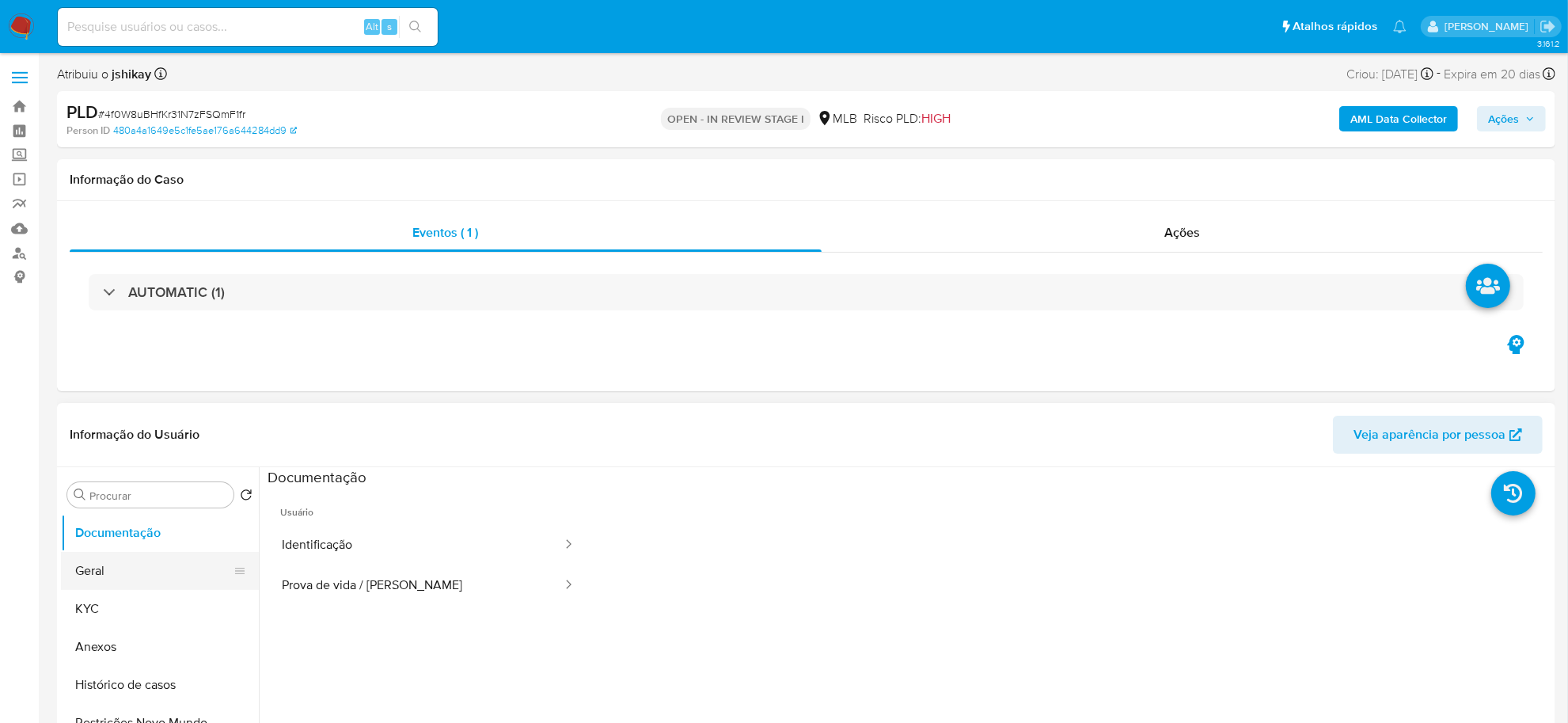
click at [169, 577] on button "Geral" at bounding box center [153, 571] width 185 height 38
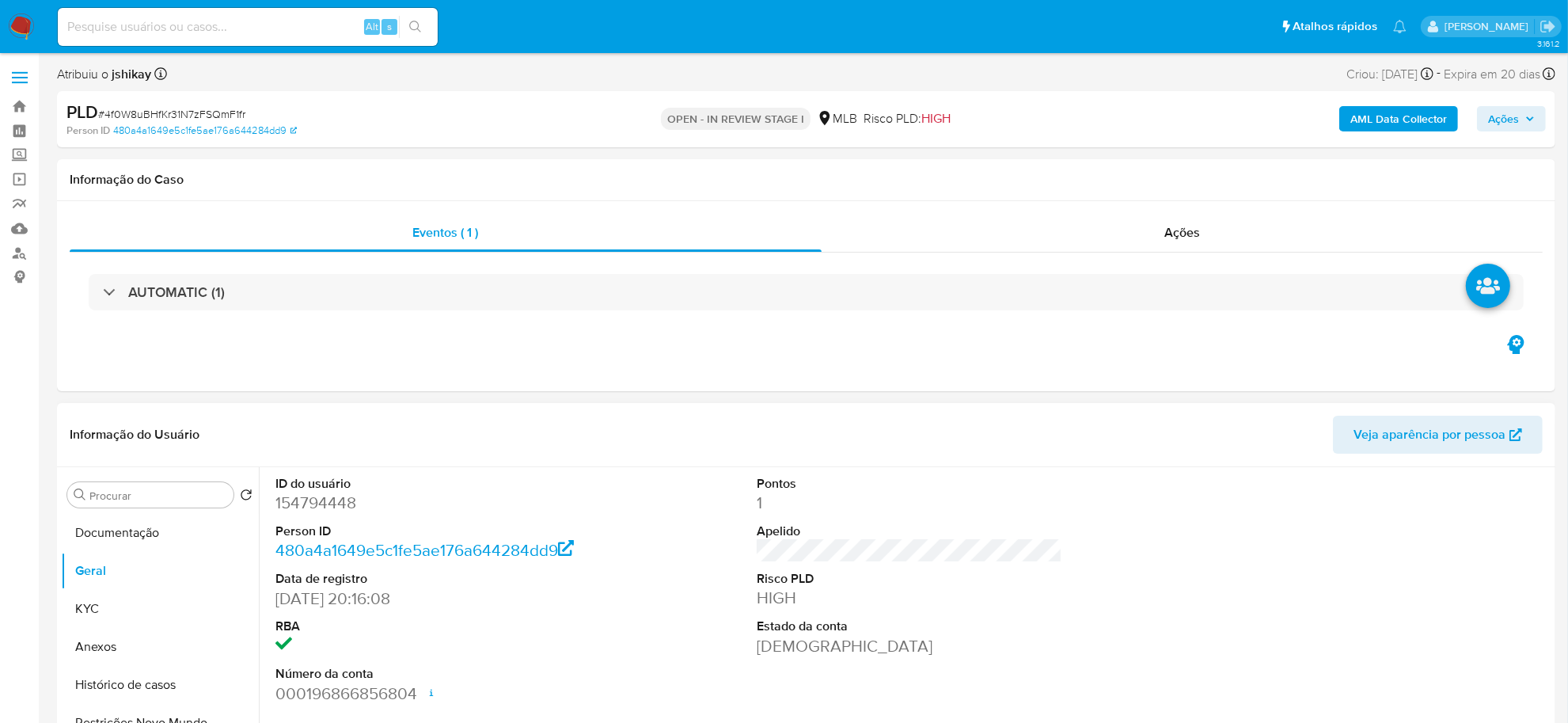
click at [319, 505] on dd "154794448" at bounding box center [428, 503] width 305 height 22
copy dd "154794448"
click at [321, 505] on dd "154794448" at bounding box center [428, 503] width 305 height 22
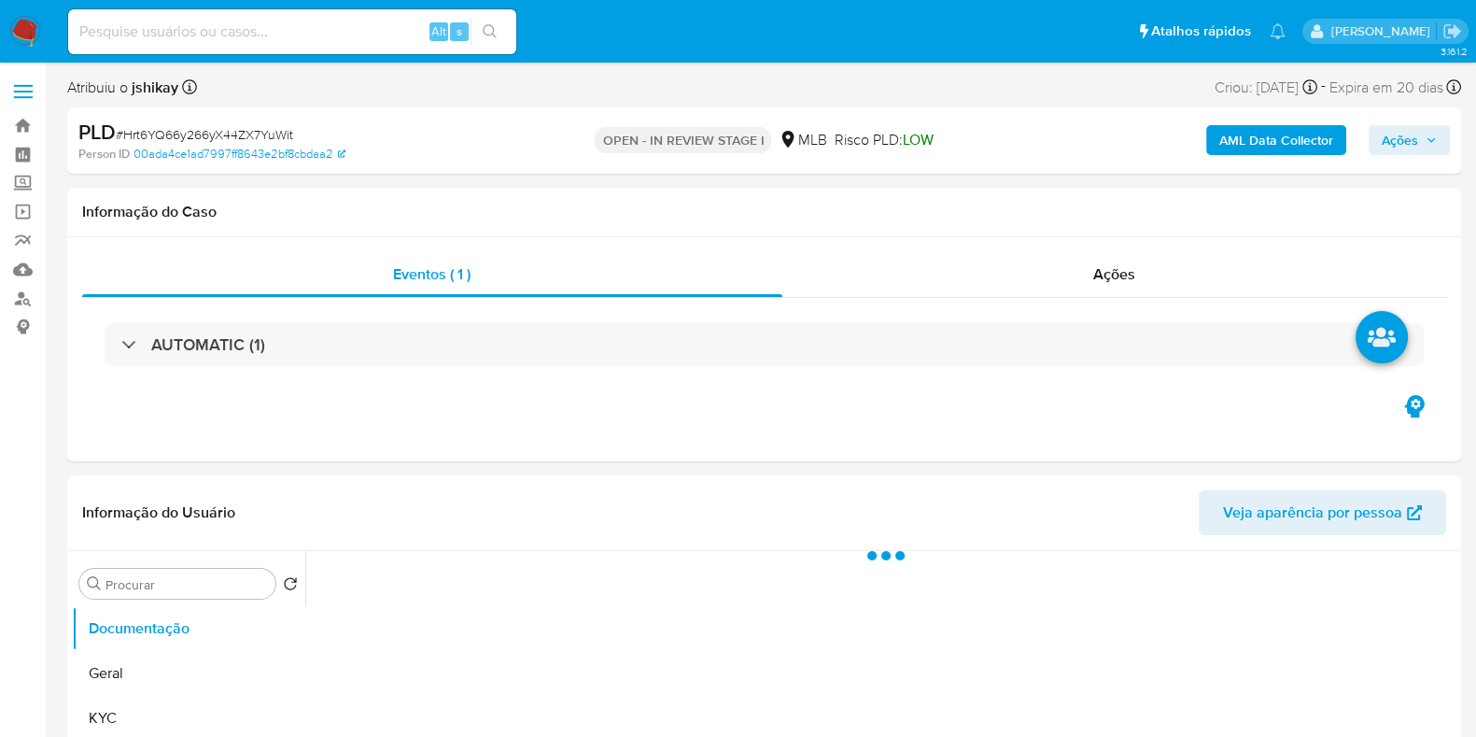
select select "10"
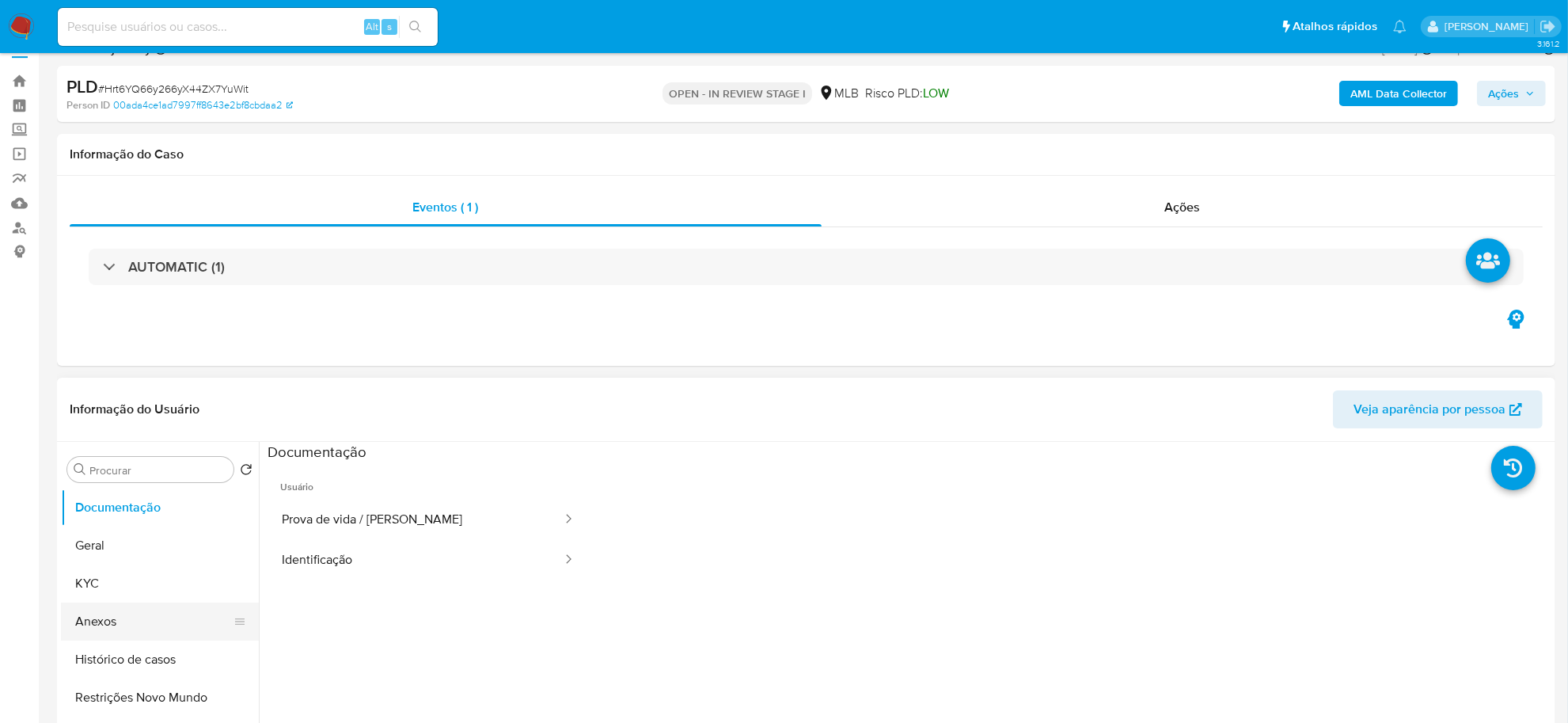
scroll to position [99, 0]
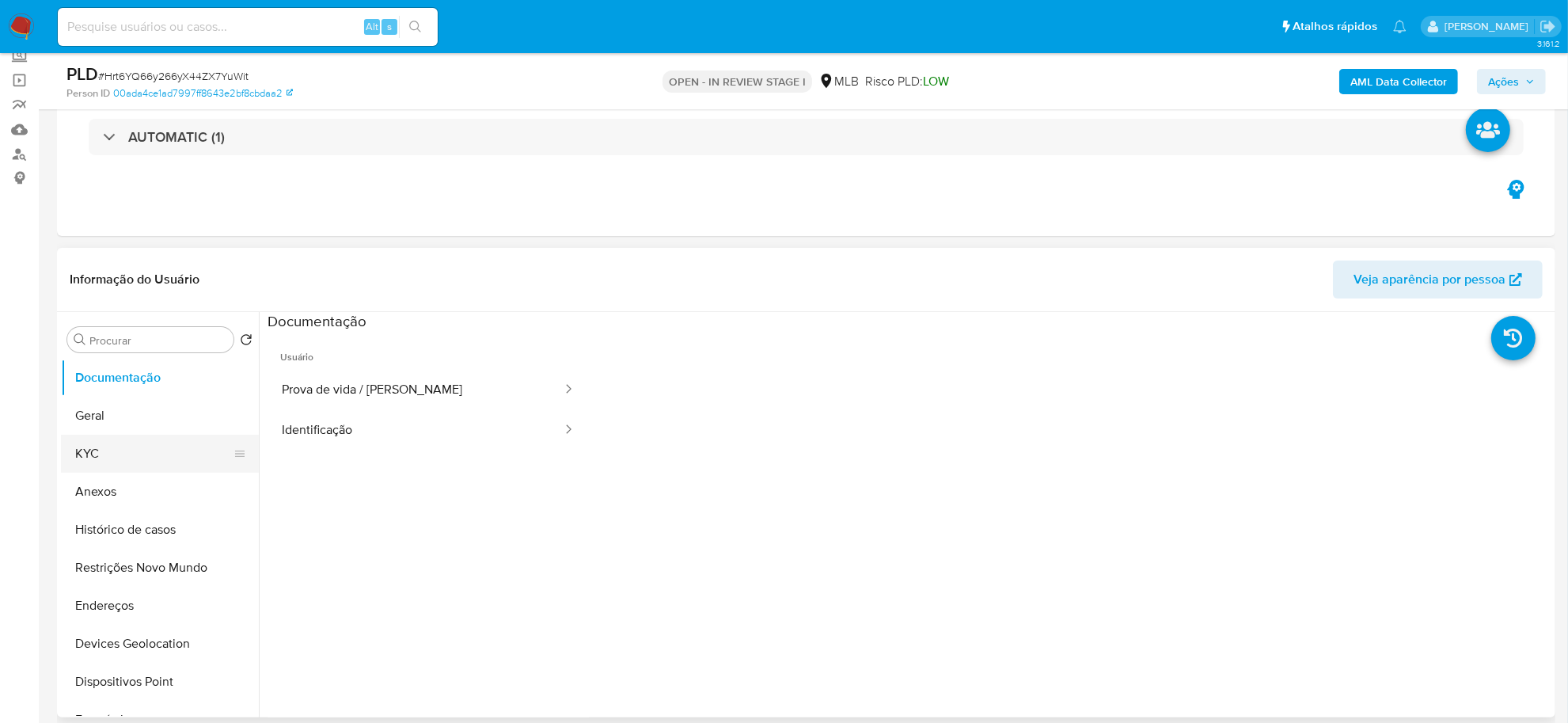
click at [131, 440] on button "KYC" at bounding box center [153, 453] width 185 height 38
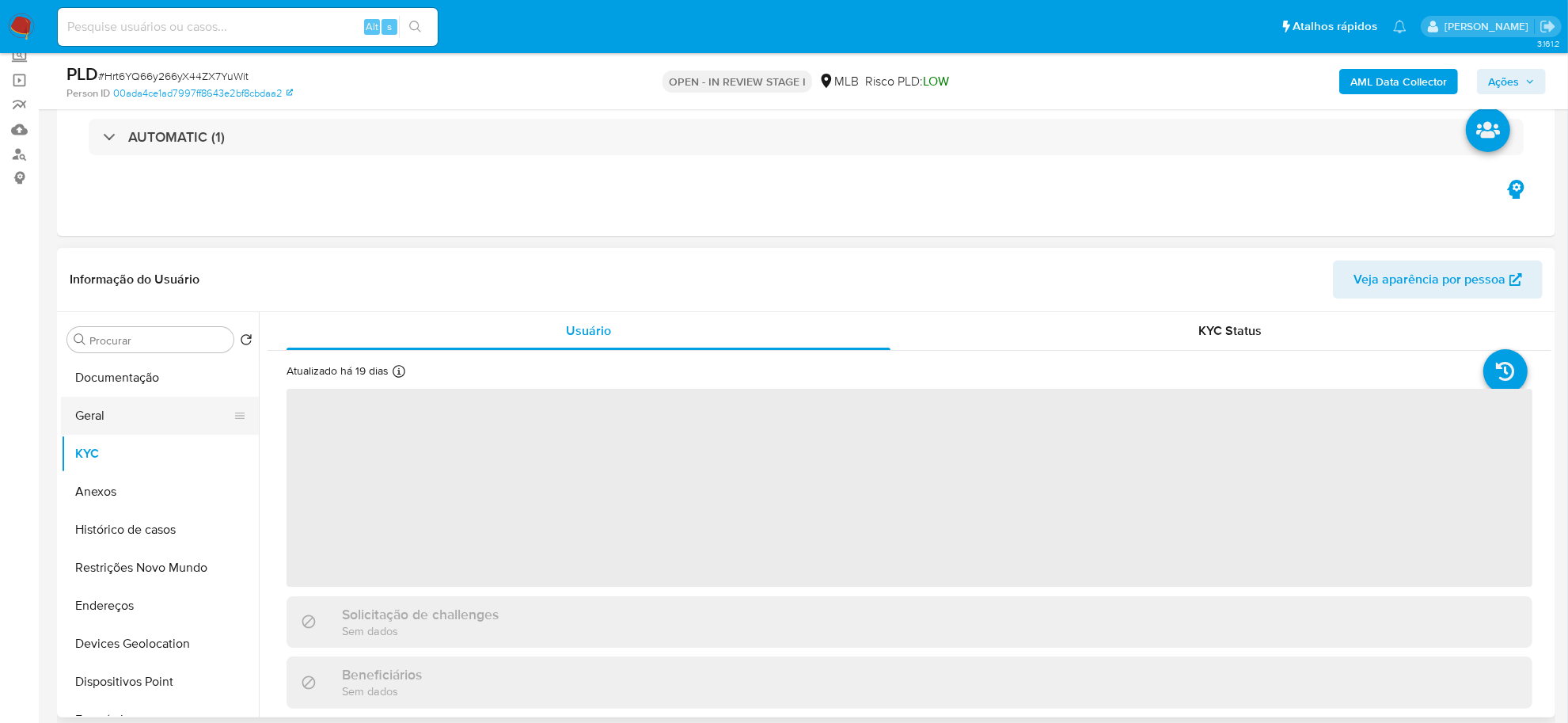
click at [135, 432] on button "Geral" at bounding box center [153, 416] width 185 height 38
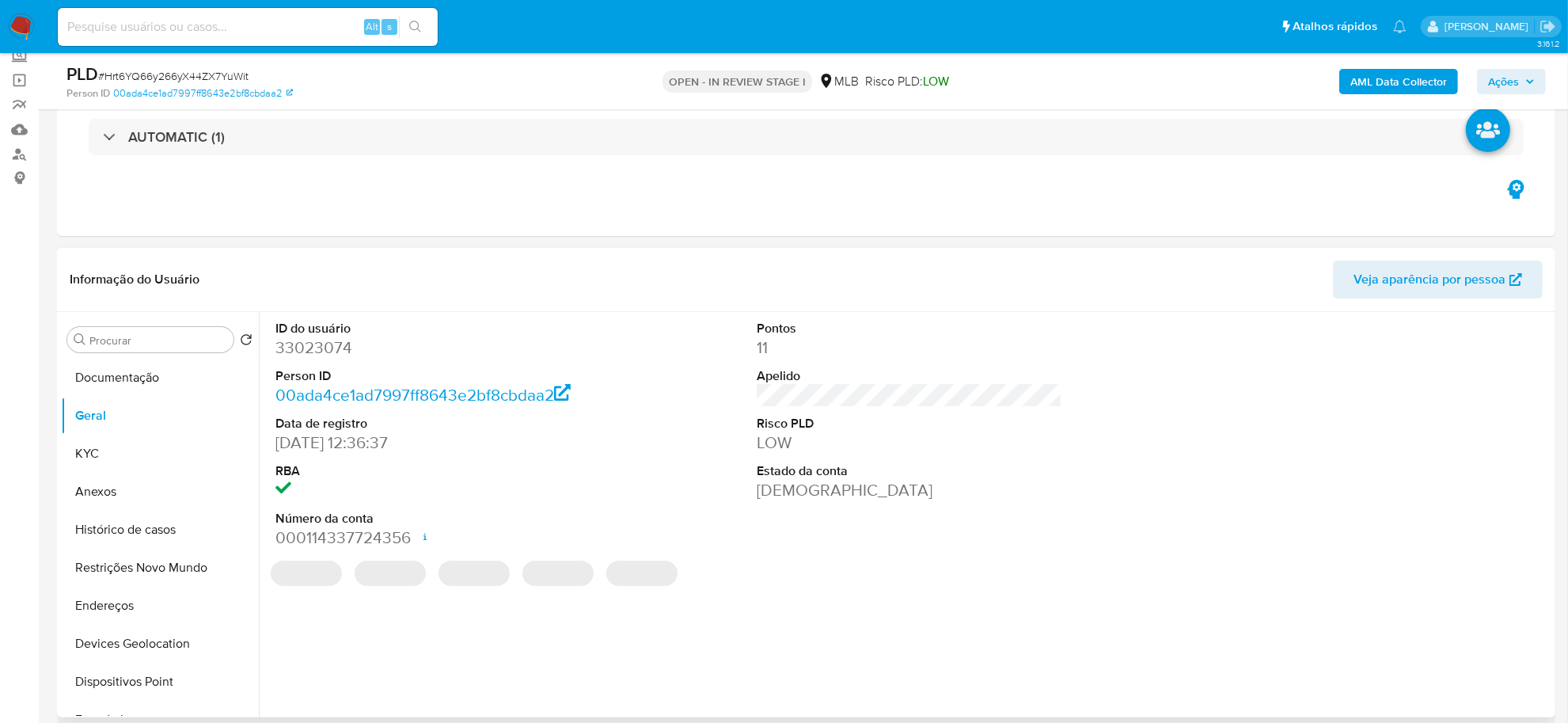
click at [323, 350] on dd "33023074" at bounding box center [428, 348] width 305 height 22
copy dd "33023074"
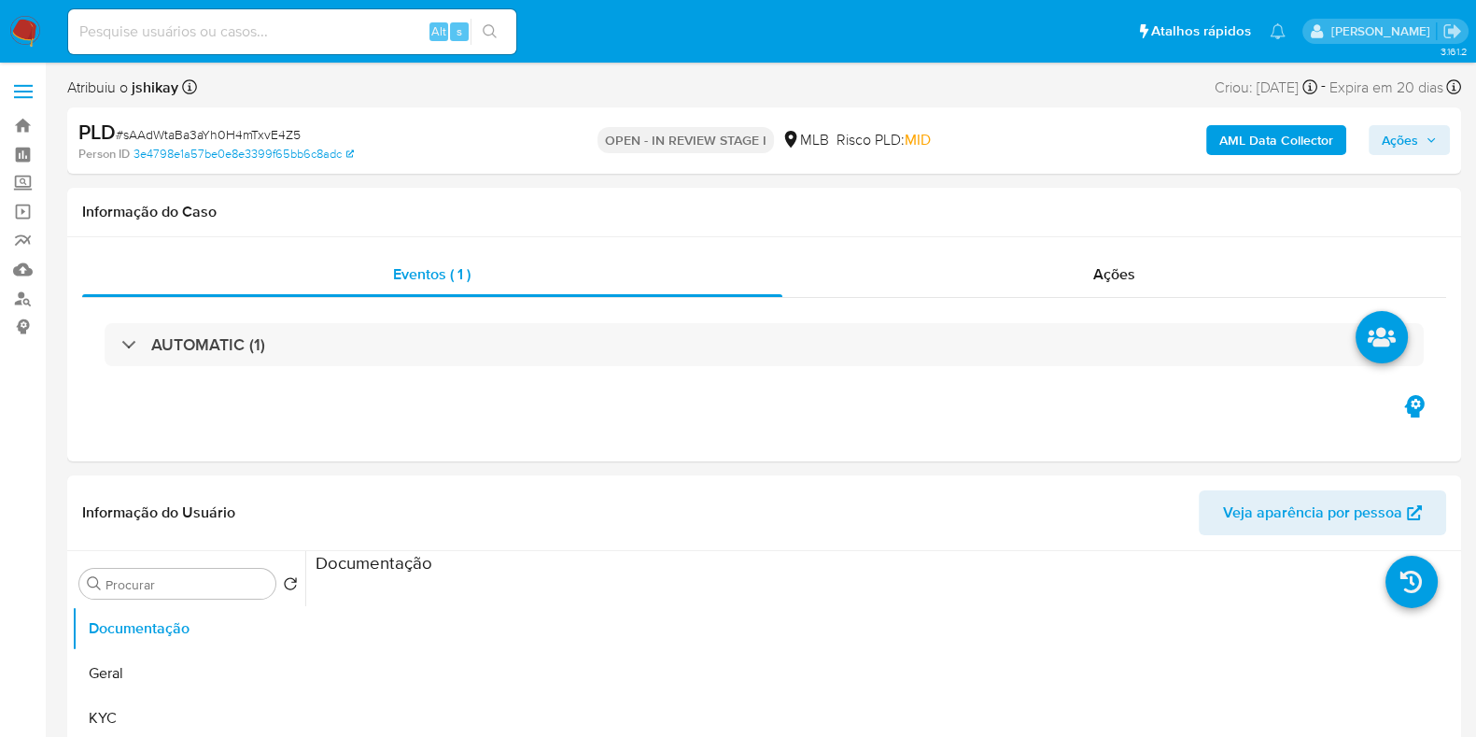
select select "10"
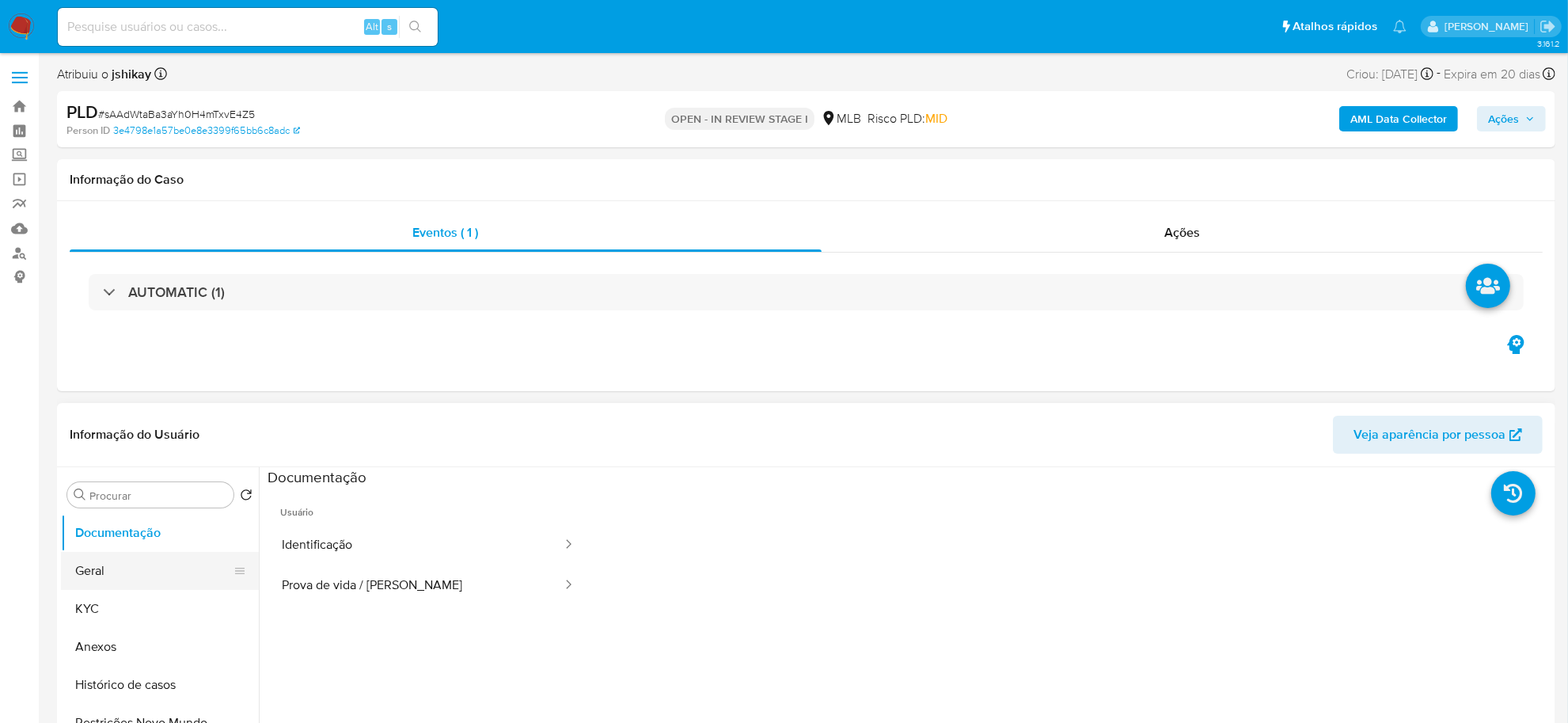
click at [159, 585] on button "Geral" at bounding box center [153, 571] width 185 height 38
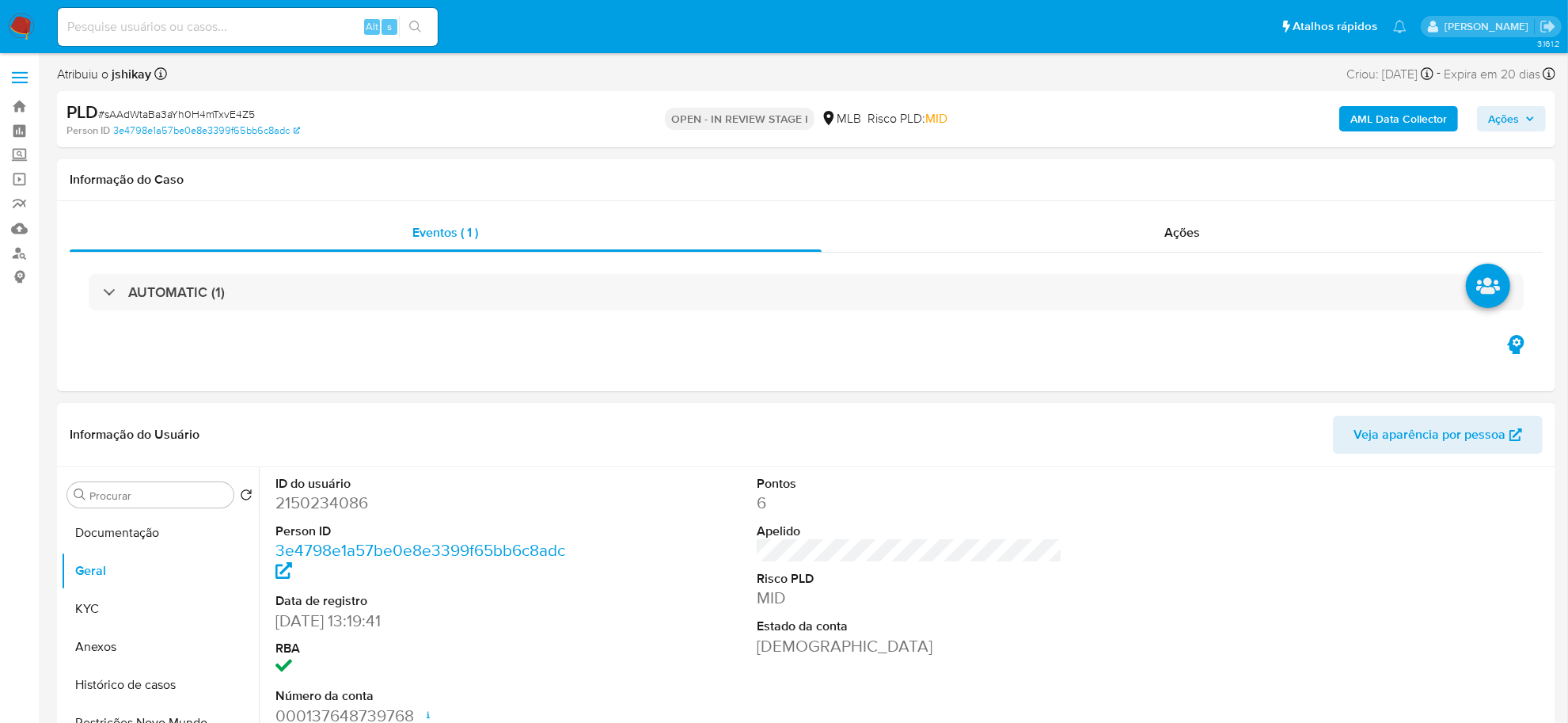
click at [290, 503] on dd "2150234086" at bounding box center [428, 503] width 305 height 22
copy dd "2150234086"
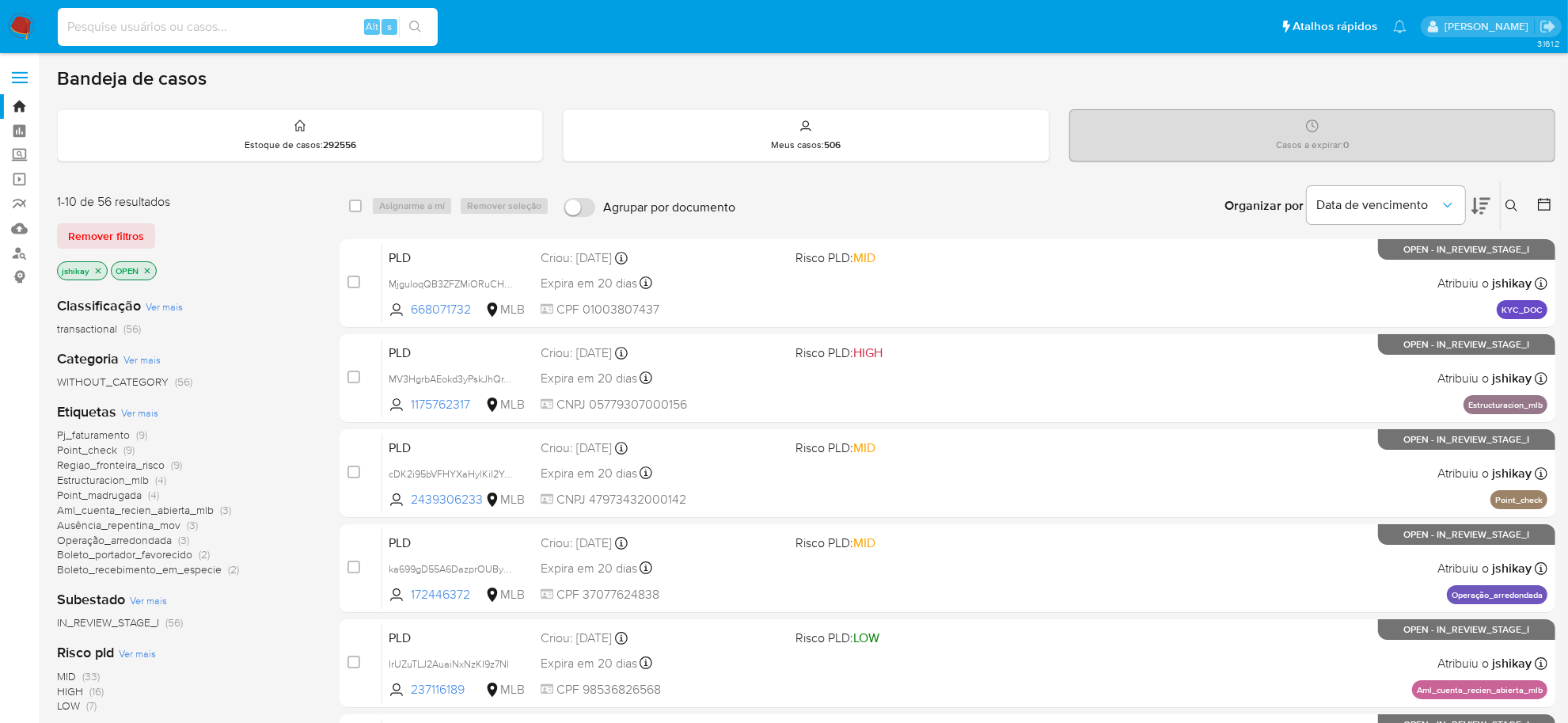
click at [315, 29] on input at bounding box center [248, 27] width 380 height 20
paste input "pNqkRIiCxJNjAfD6msnyv5Y3"
type input "pNqkRIiCxJNjAfD6msnyv5Y3"
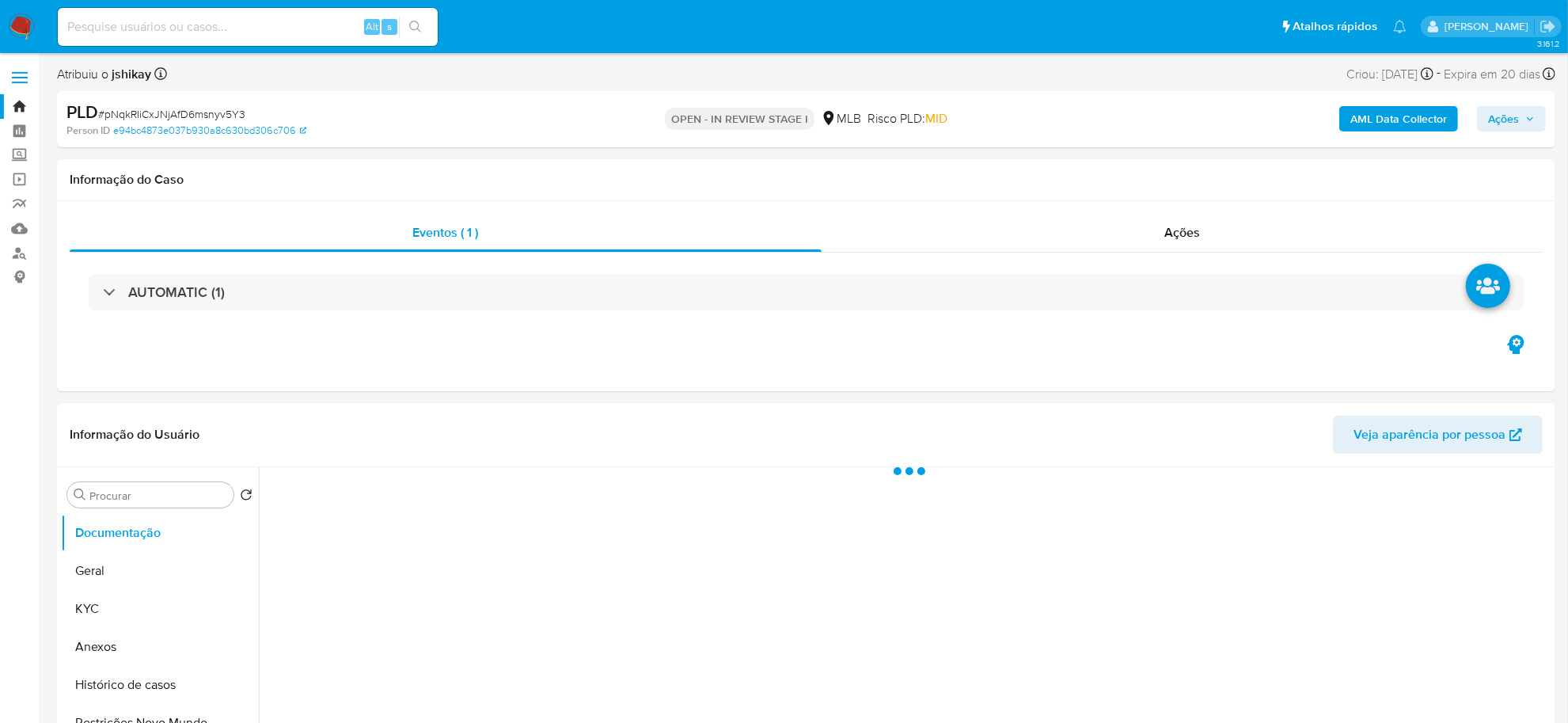
select select "10"
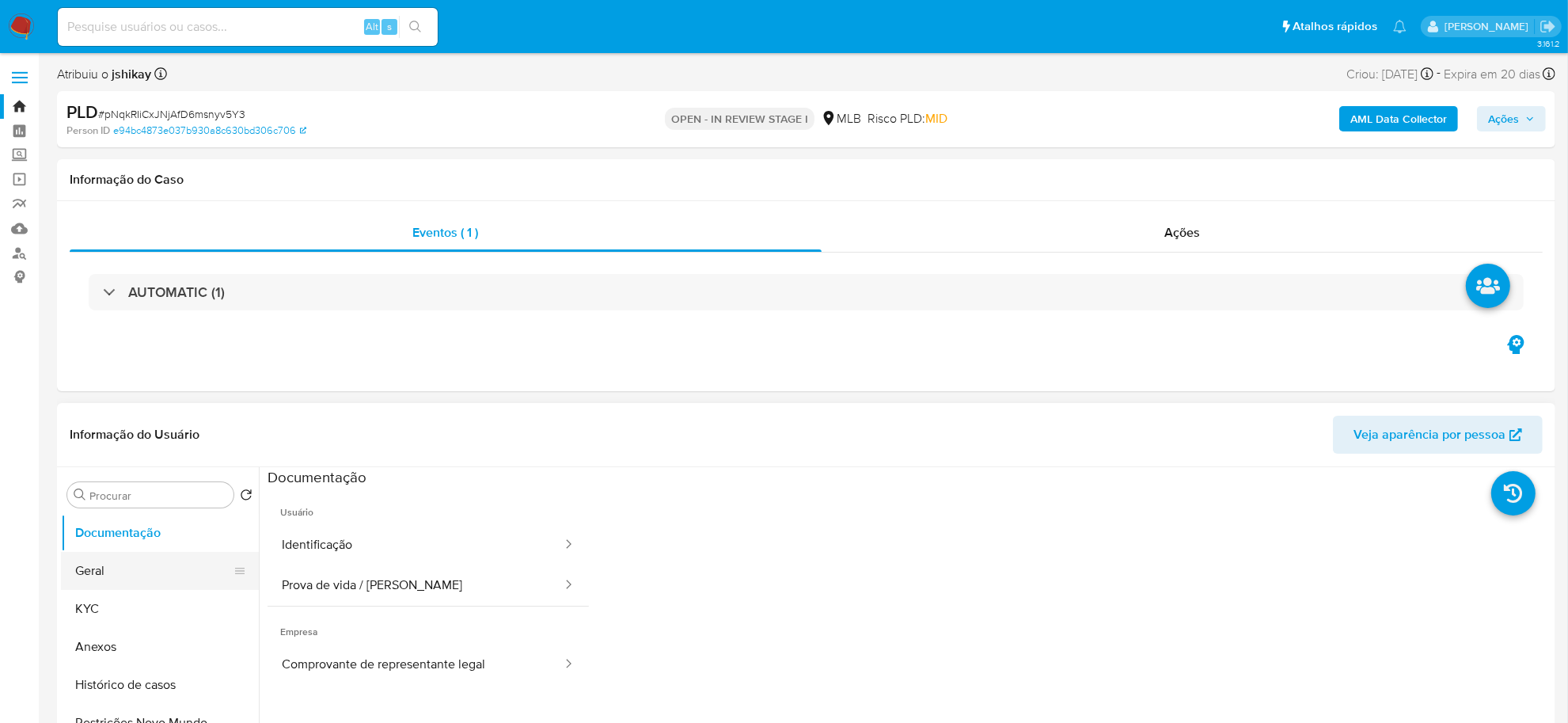
click at [160, 576] on button "Geral" at bounding box center [153, 571] width 185 height 38
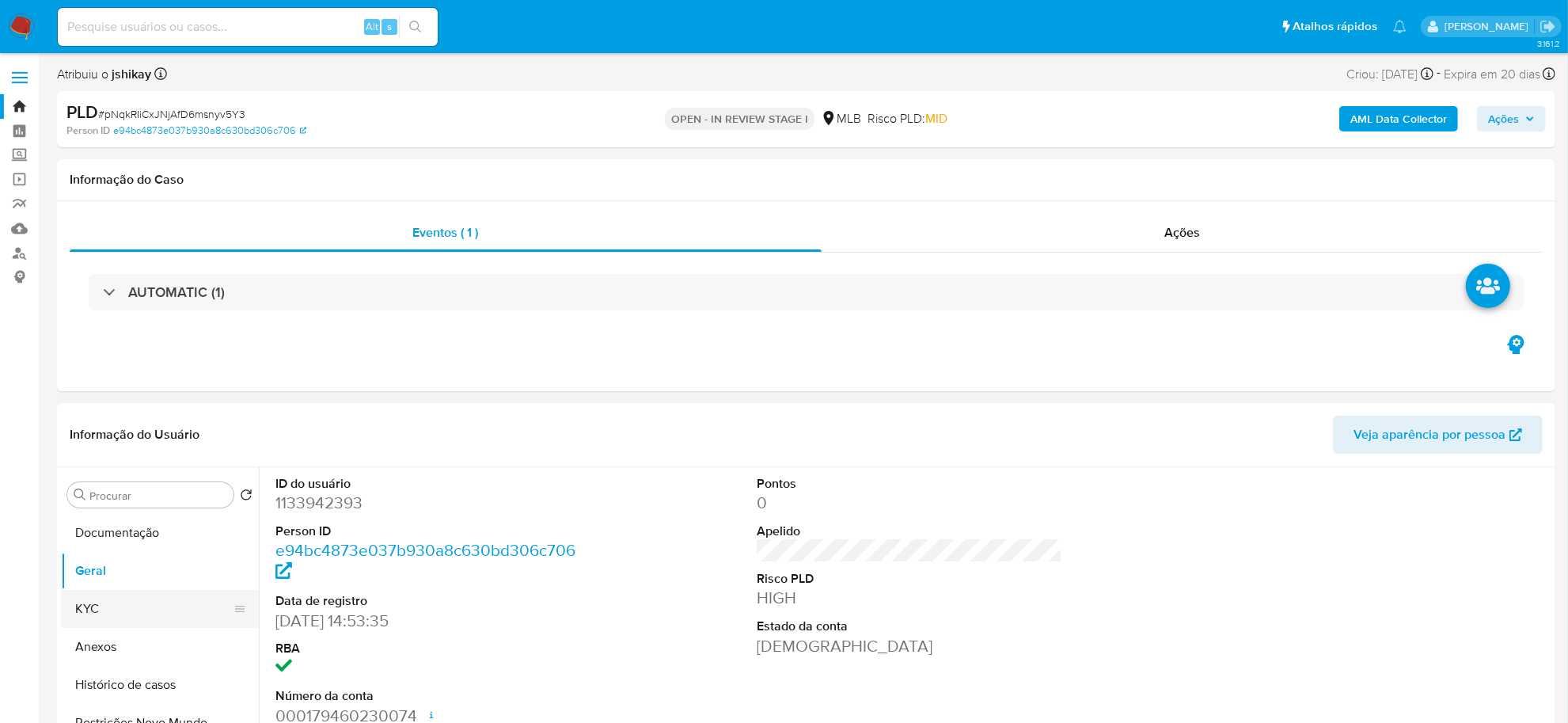
click at [142, 618] on button "KYC" at bounding box center [153, 608] width 185 height 38
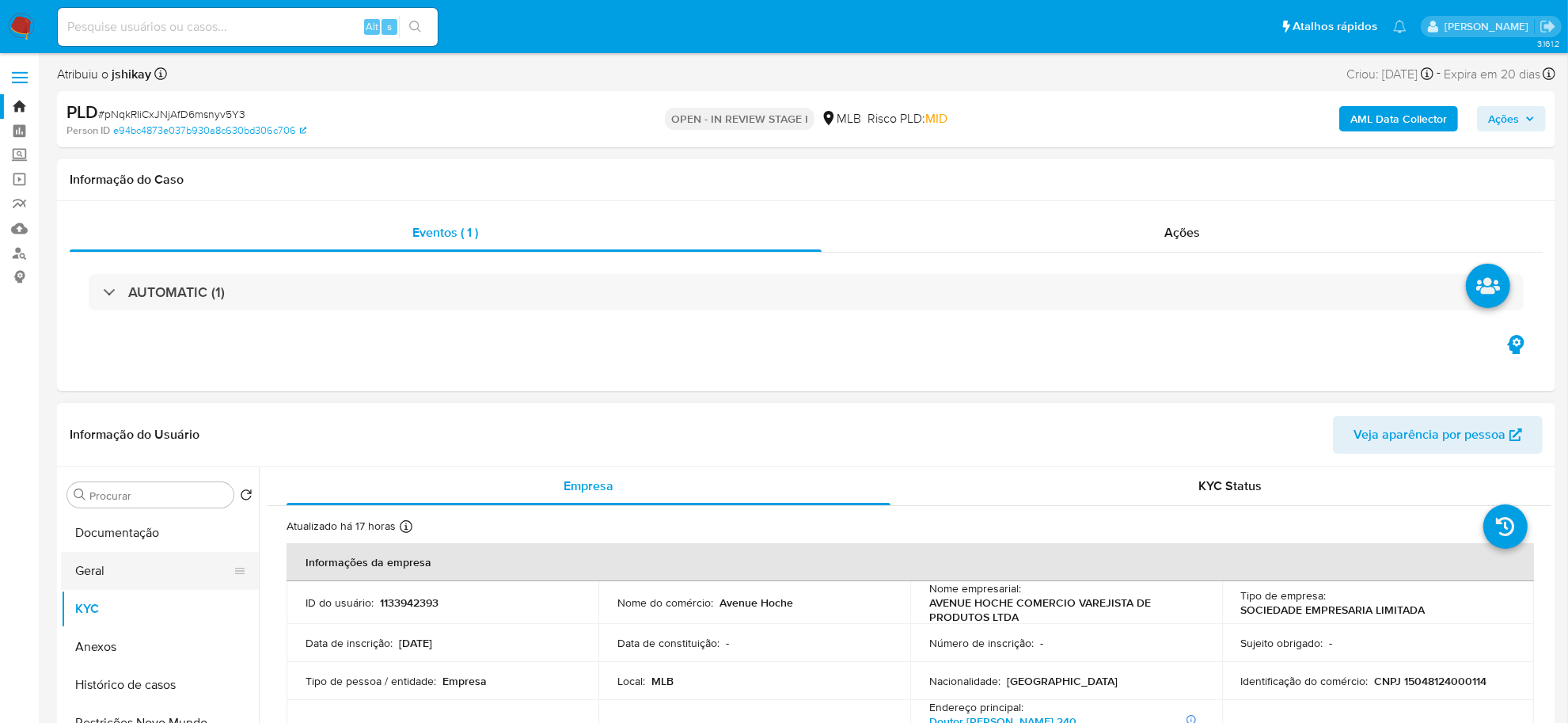
click at [154, 575] on button "Geral" at bounding box center [153, 571] width 185 height 38
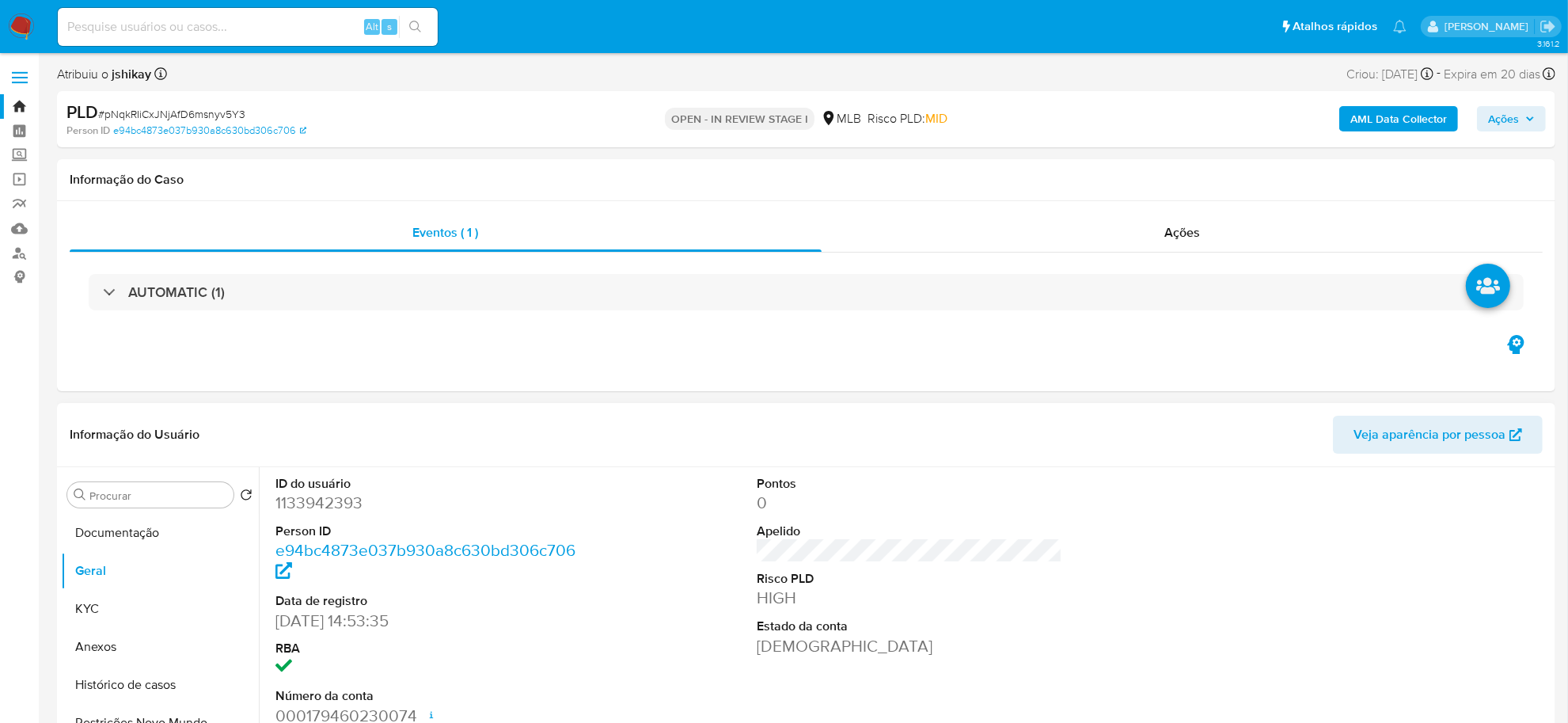
click at [327, 505] on dd "1133942393" at bounding box center [428, 503] width 305 height 22
copy dd "1133942393"
